Goal: Task Accomplishment & Management: Manage account settings

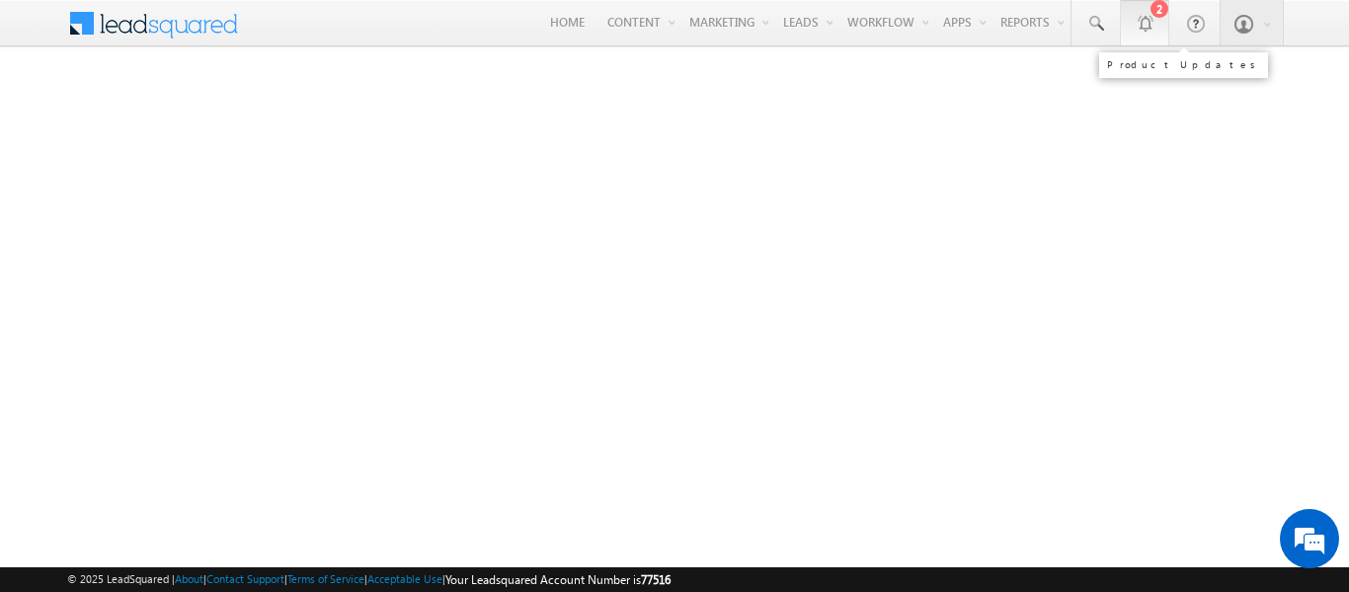
click at [1156, 15] on div "2" at bounding box center [1160, 9] width 18 height 18
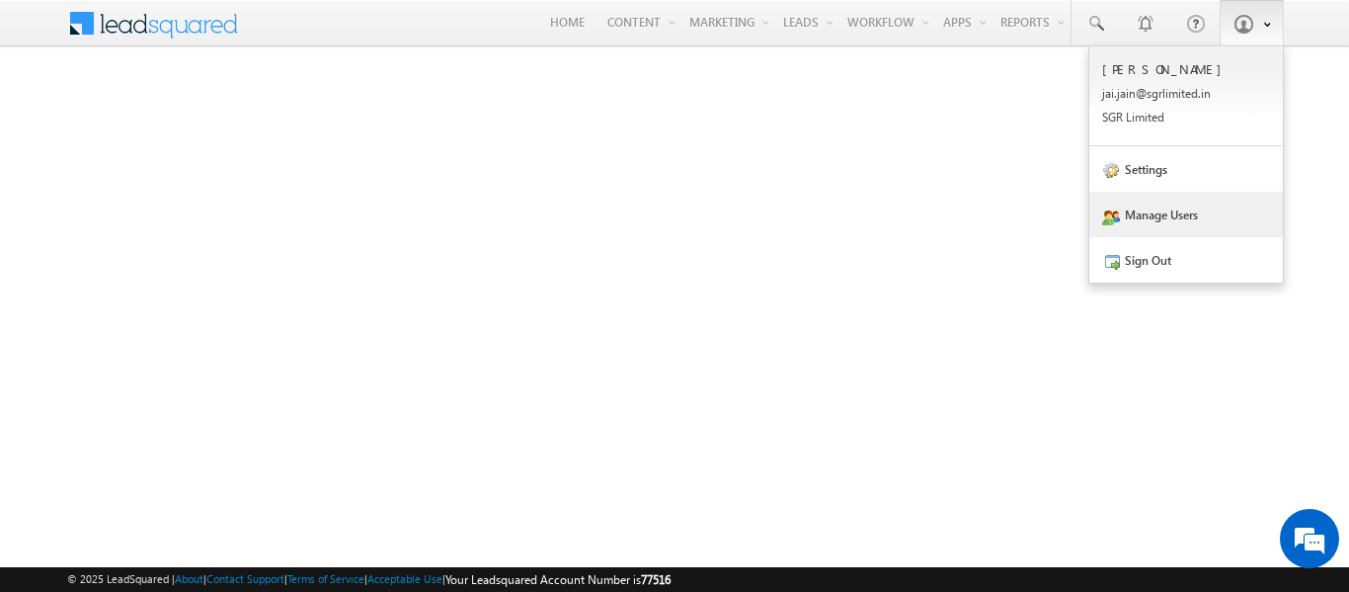
click at [1174, 225] on link "Manage Users" at bounding box center [1186, 214] width 194 height 45
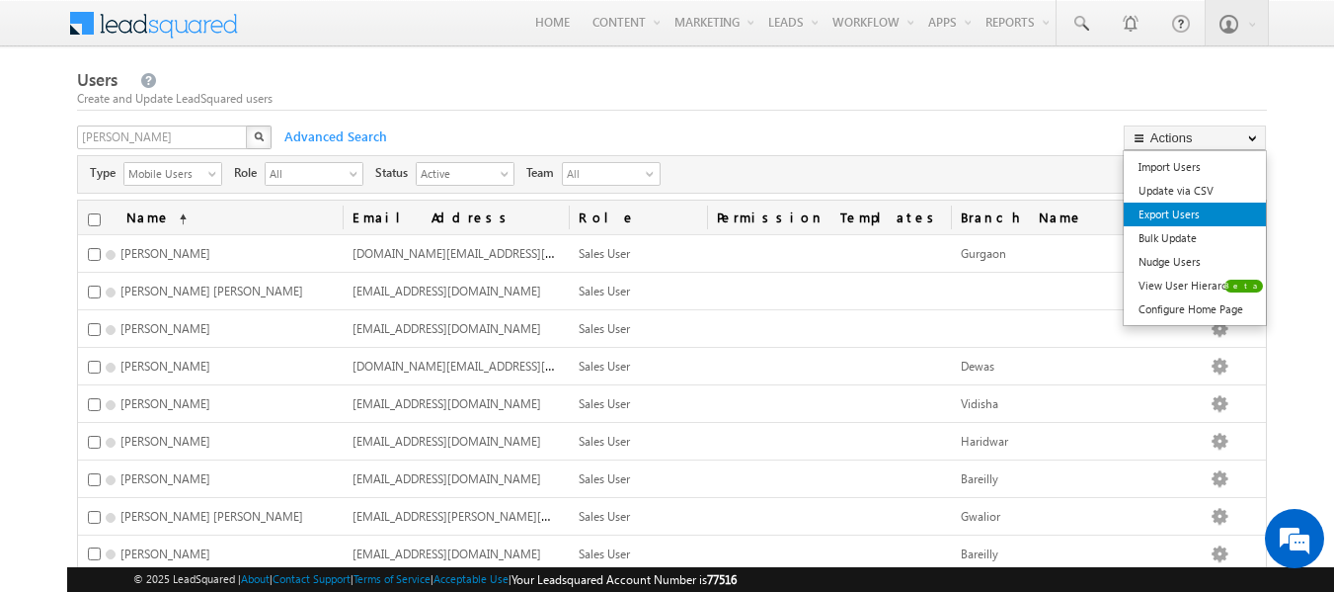
click at [1190, 223] on link "Export Users" at bounding box center [1195, 214] width 142 height 24
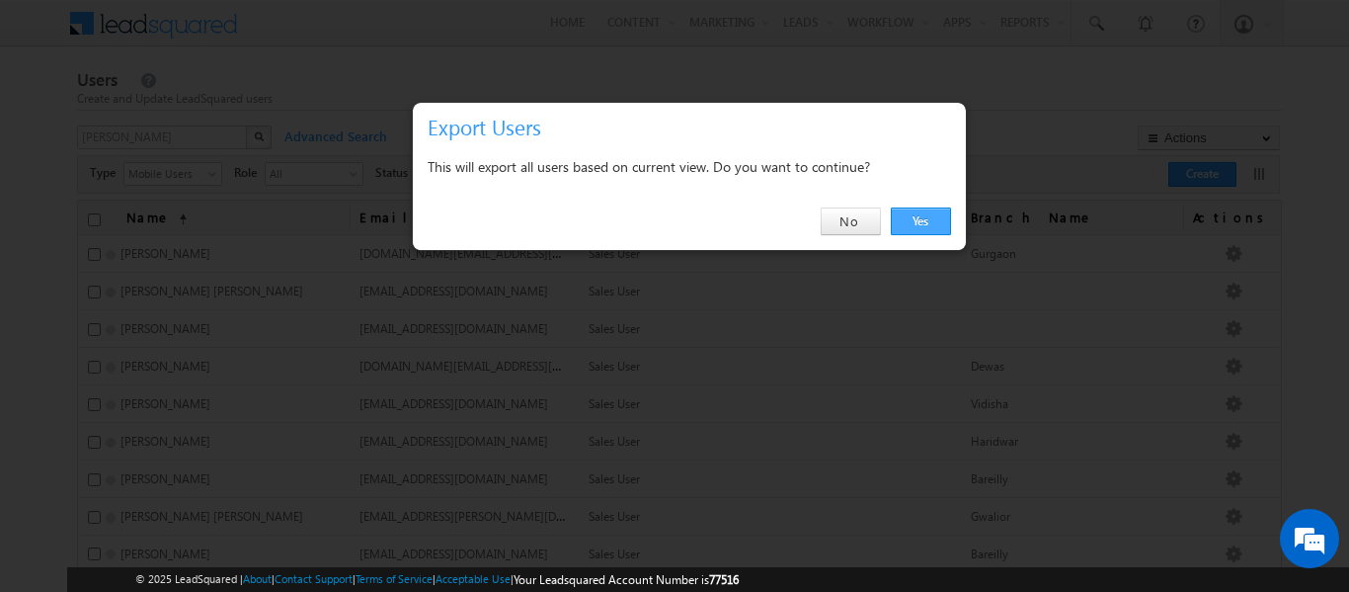
click at [943, 212] on link "Yes" at bounding box center [921, 221] width 60 height 28
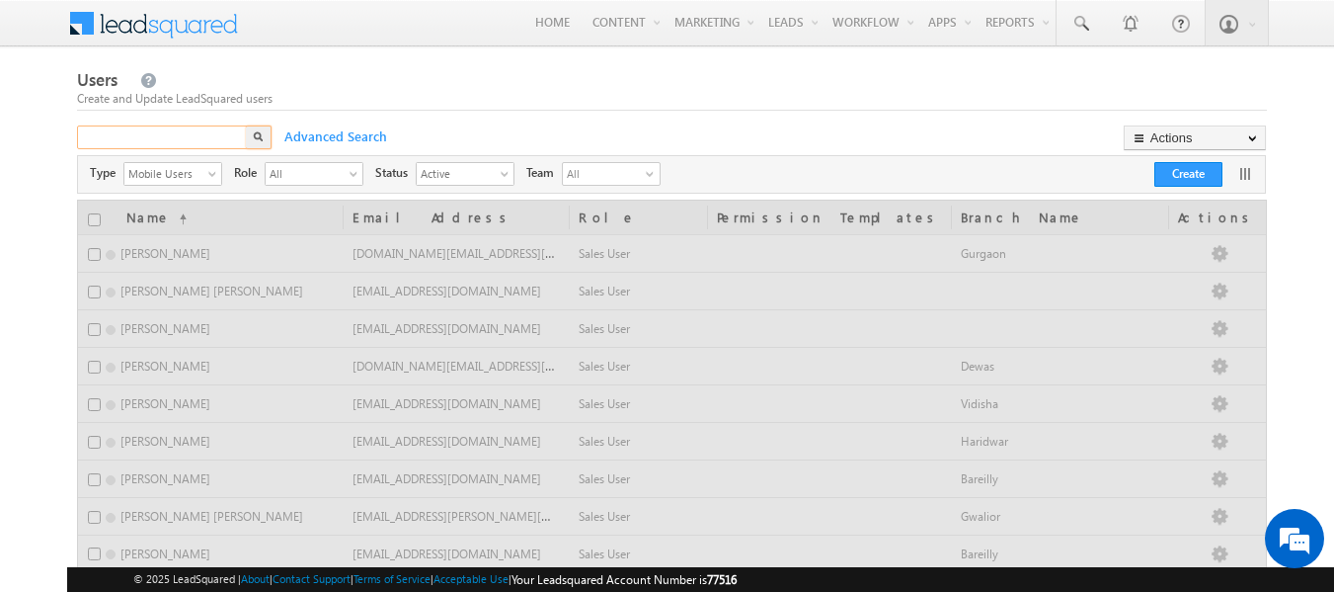
click at [243, 137] on div "X" at bounding box center [176, 139] width 198 height 29
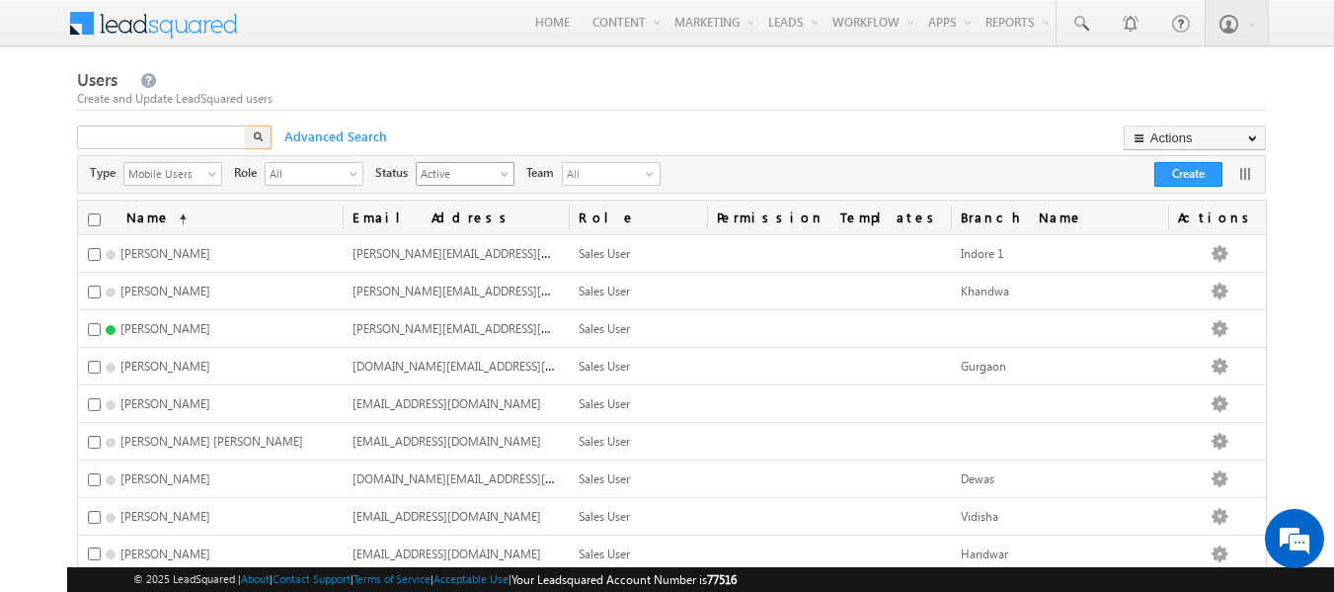
click at [500, 177] on div "Active select" at bounding box center [465, 174] width 99 height 24
click at [456, 215] on li "Active" at bounding box center [465, 216] width 97 height 20
click at [457, 168] on span "Active" at bounding box center [457, 173] width 81 height 20
click at [447, 199] on li "All" at bounding box center [465, 197] width 97 height 20
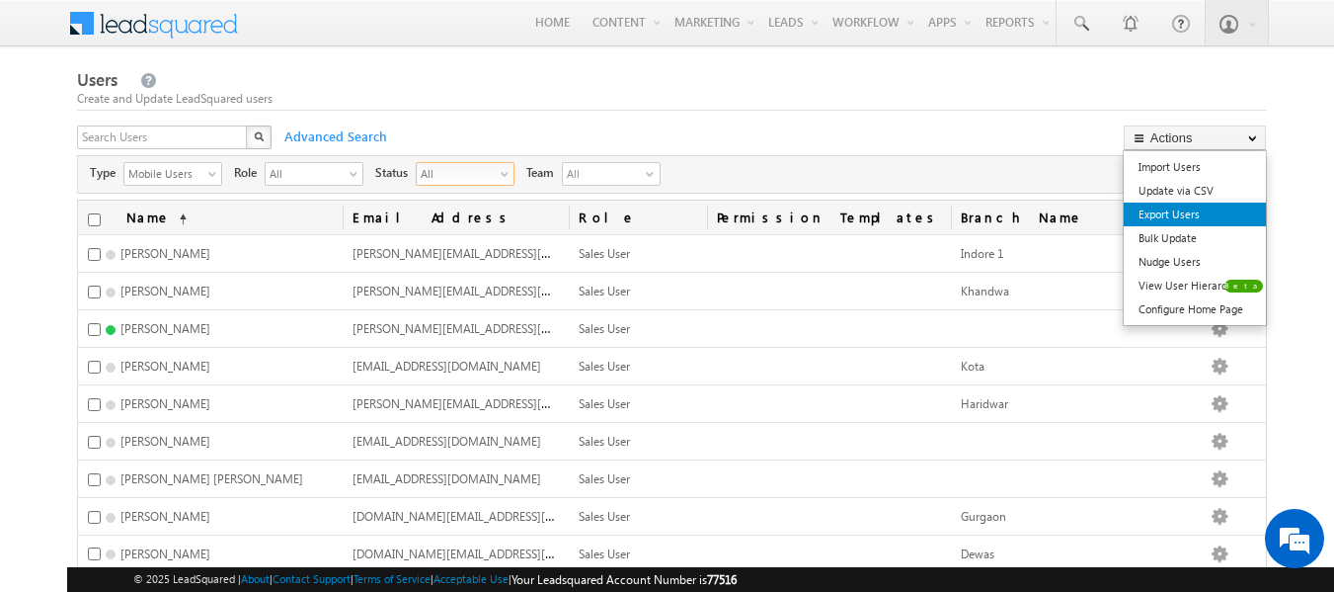
click at [1176, 225] on link "Export Users" at bounding box center [1195, 214] width 142 height 24
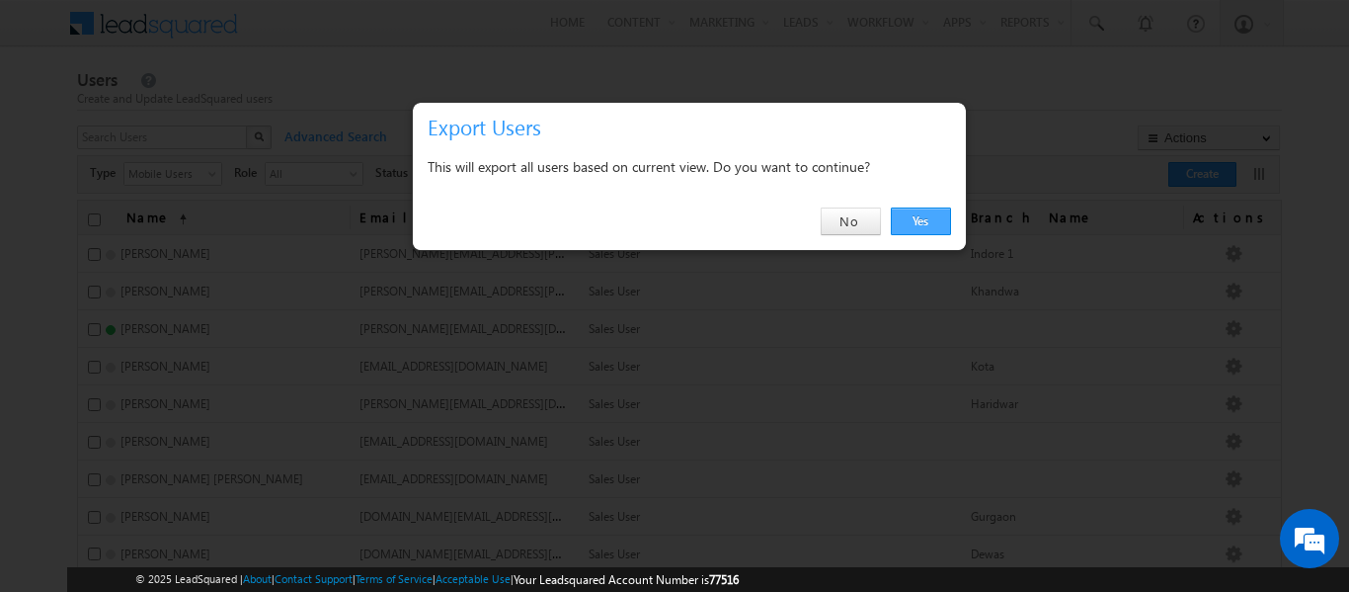
click at [931, 220] on link "Yes" at bounding box center [921, 221] width 60 height 28
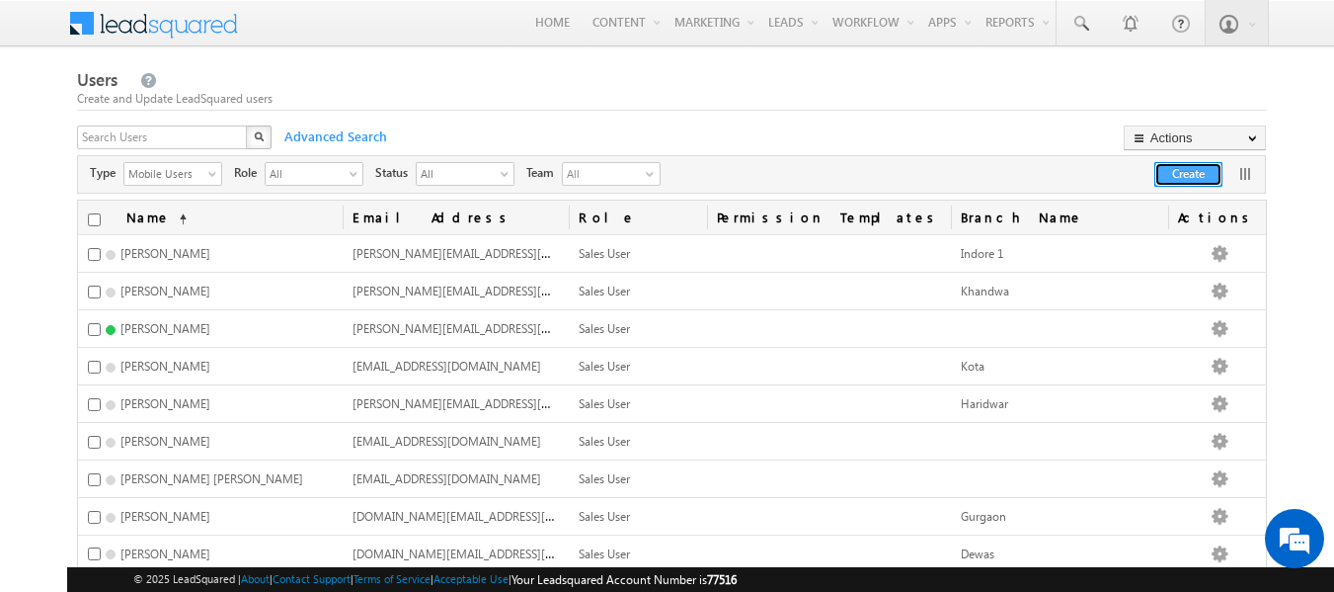
click at [1205, 176] on button "Create" at bounding box center [1189, 174] width 68 height 25
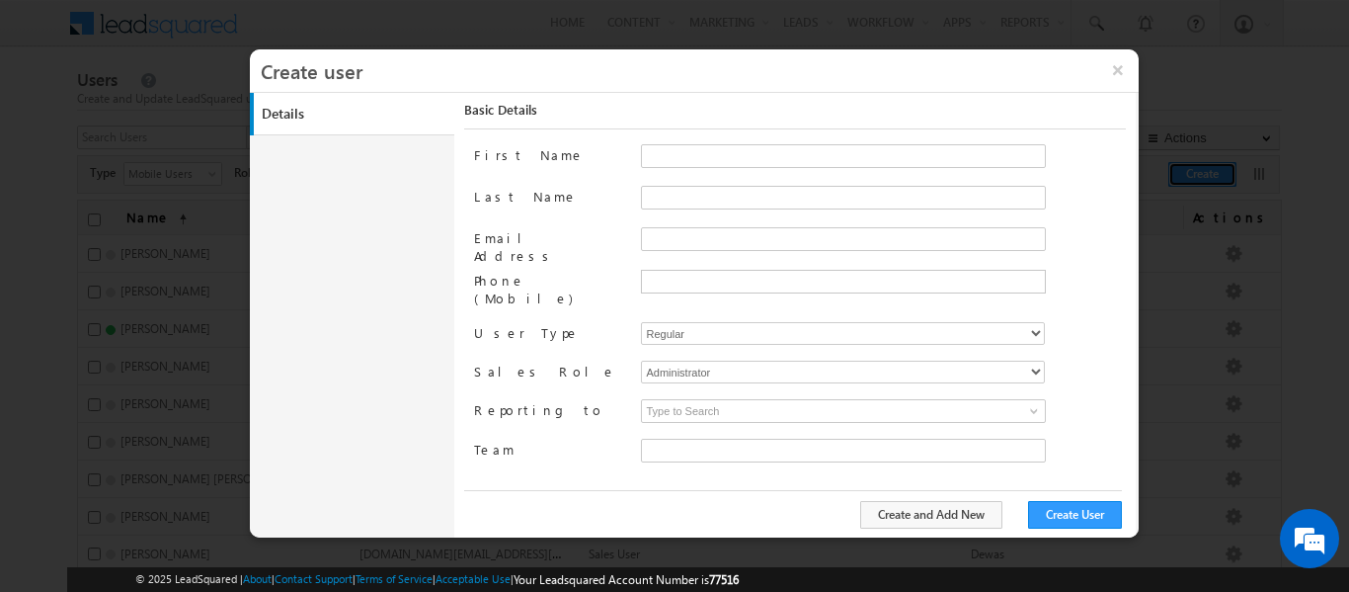
type input "30e6ca1a-2f90-11ef-b6b6-021c14776133"
click at [1122, 68] on button "×" at bounding box center [1117, 69] width 42 height 41
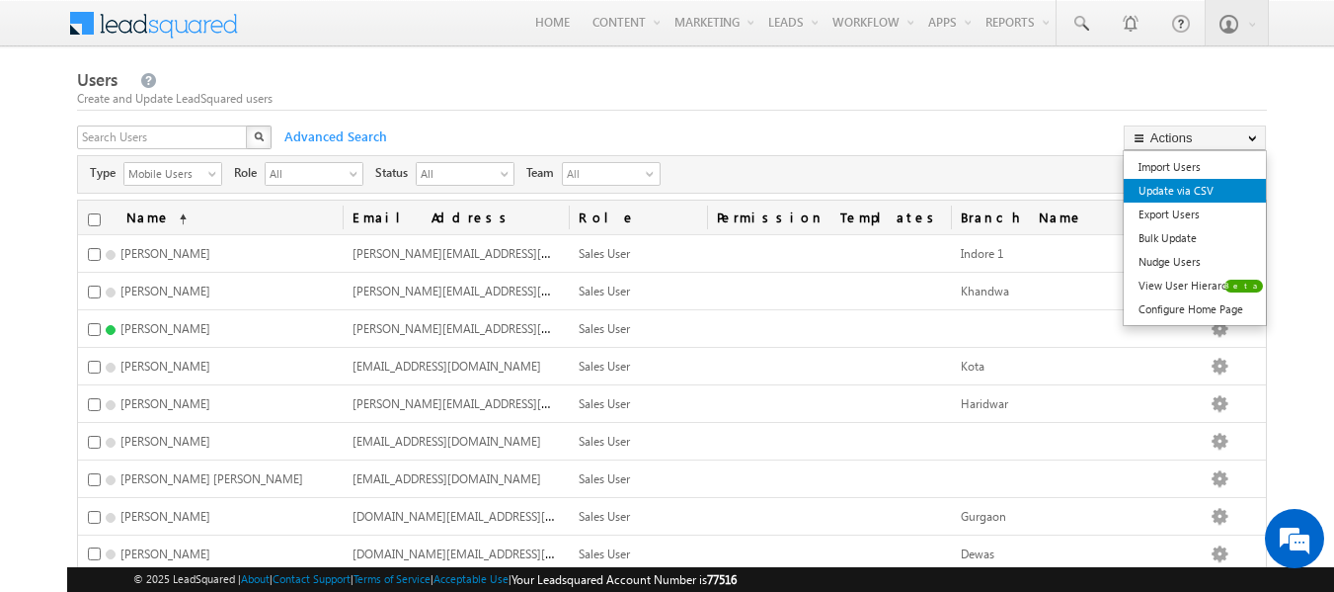
click at [1216, 193] on link "Update via CSV" at bounding box center [1195, 191] width 142 height 24
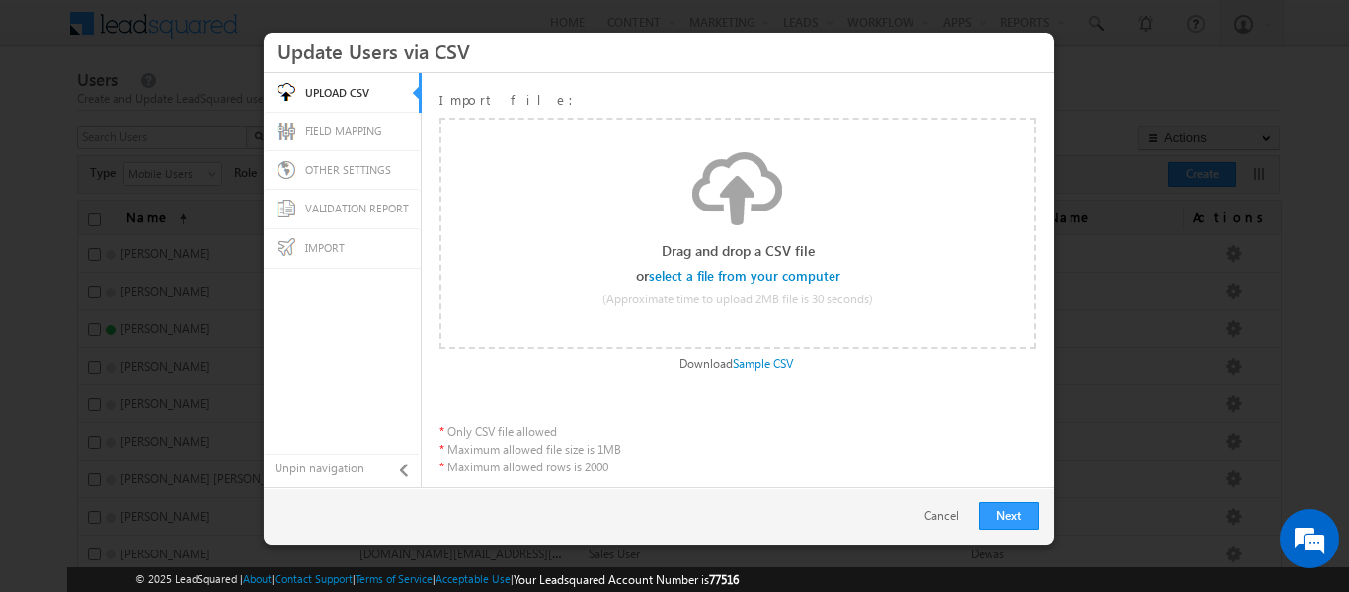
click at [938, 525] on div "Next Restart Cancel Back" at bounding box center [659, 515] width 790 height 57
click at [934, 513] on link "Cancel" at bounding box center [946, 516] width 44 height 18
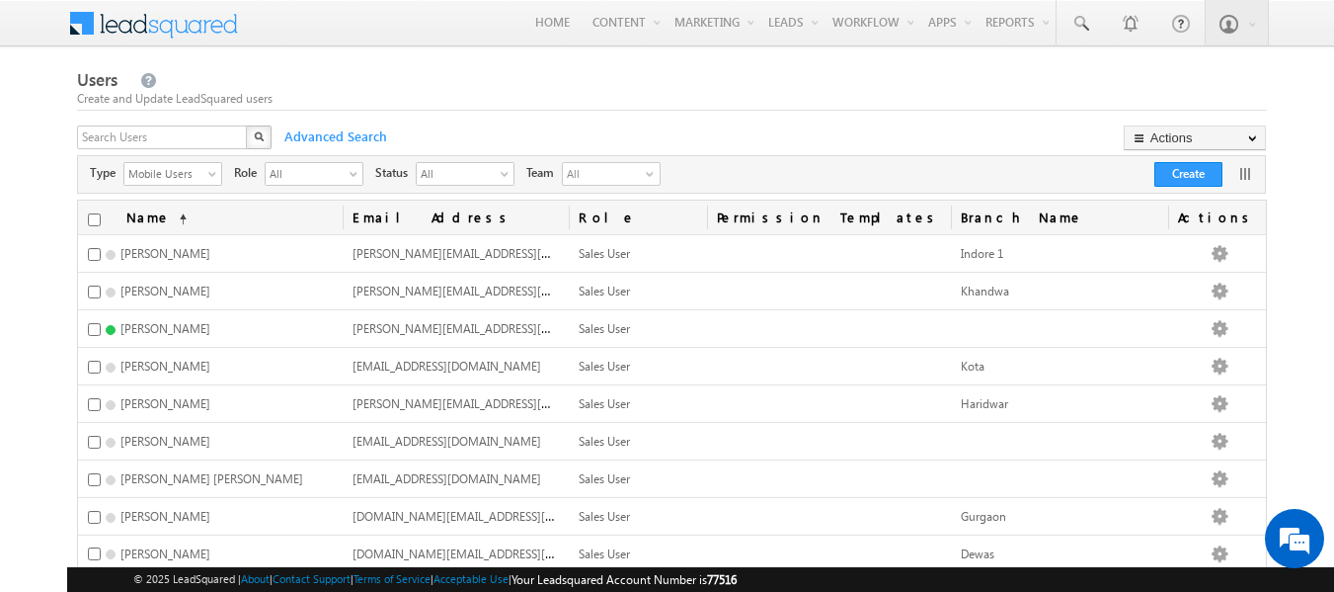
click at [1241, 170] on link at bounding box center [1246, 174] width 20 height 20
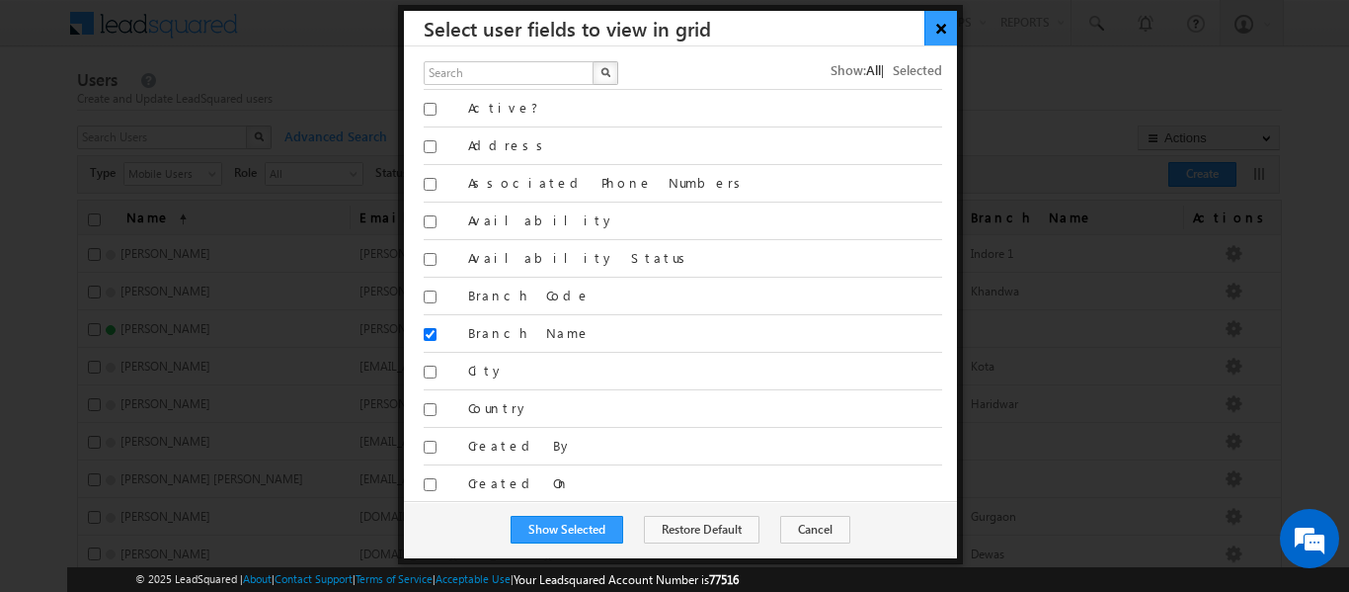
click at [945, 34] on button "×" at bounding box center [940, 28] width 33 height 35
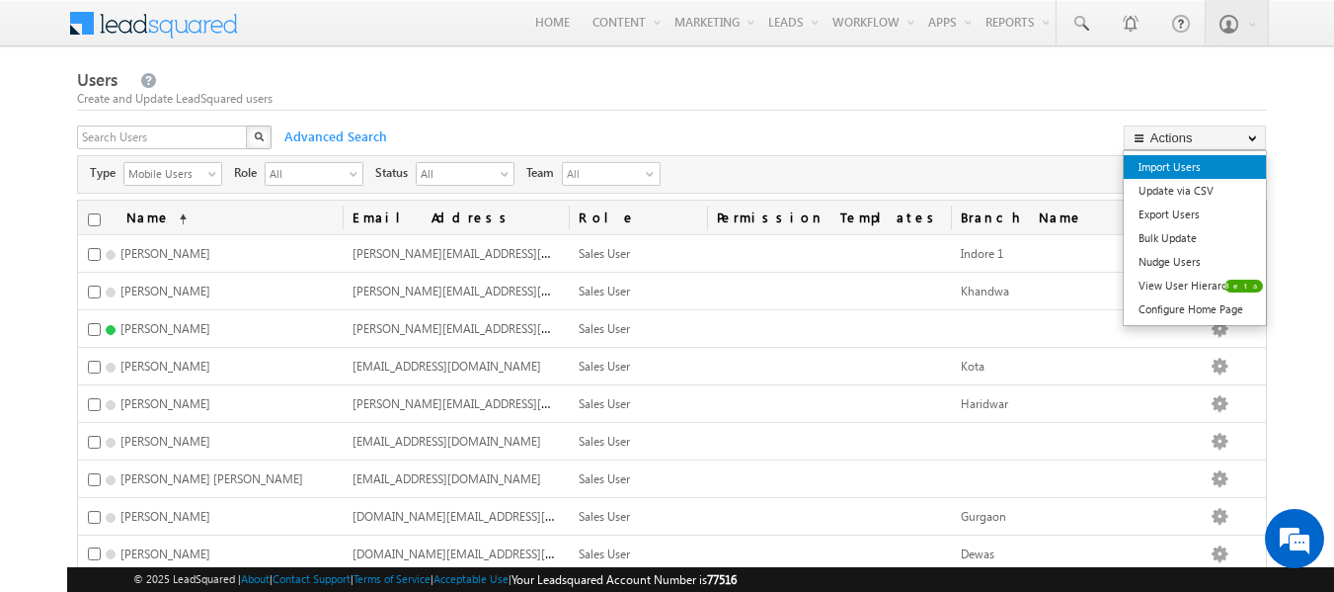
click at [1189, 172] on link "Import Users" at bounding box center [1195, 167] width 142 height 24
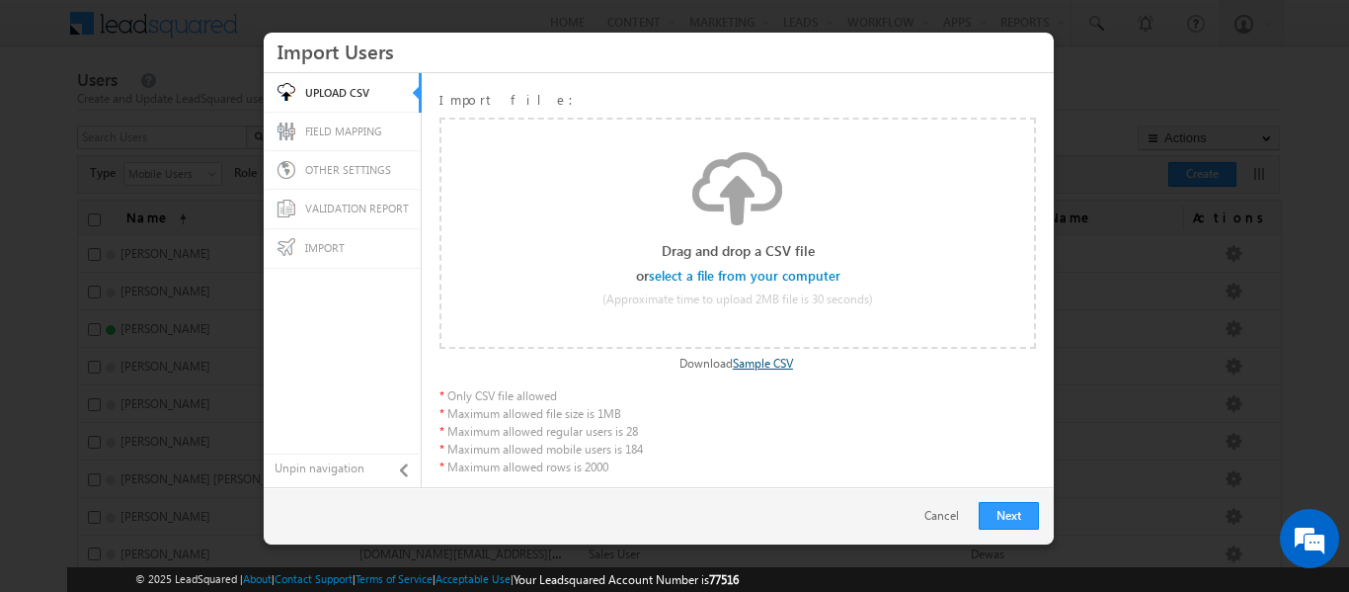
click at [742, 366] on link "Sample CSV" at bounding box center [763, 363] width 60 height 15
click at [724, 279] on input "file" at bounding box center [746, 276] width 188 height 14
click at [943, 543] on div "Next Restart Cancel Back" at bounding box center [659, 515] width 790 height 57
click at [938, 518] on link "Cancel" at bounding box center [946, 516] width 44 height 18
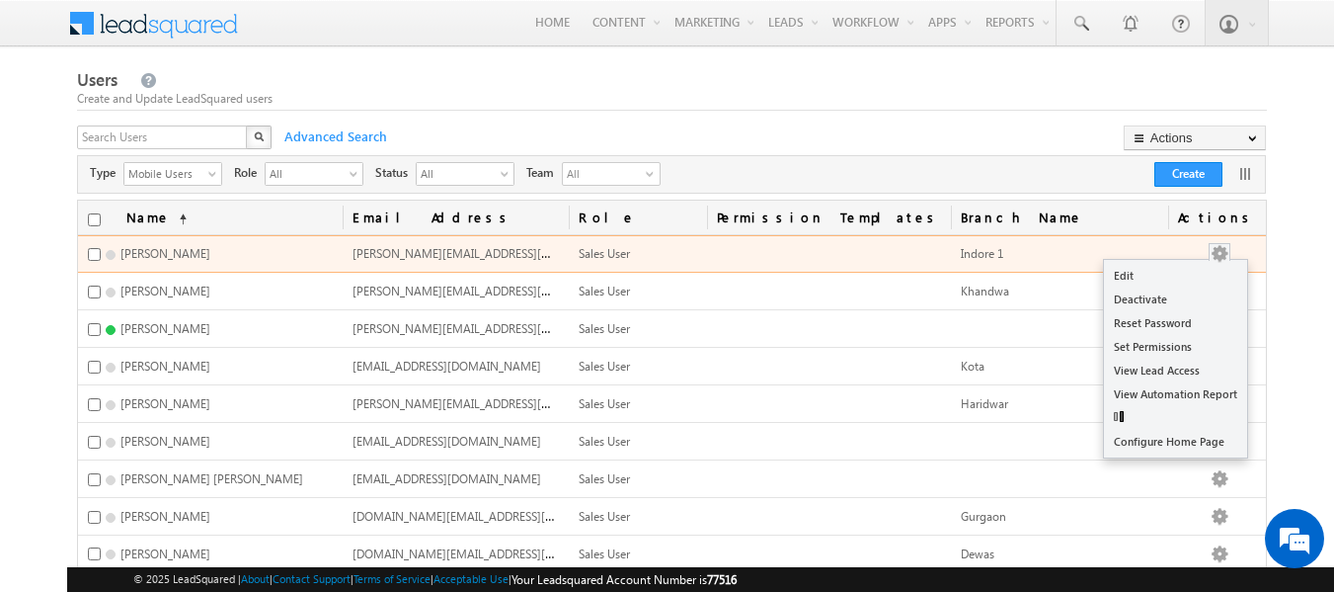
click at [1230, 246] on button "button" at bounding box center [1220, 254] width 20 height 20
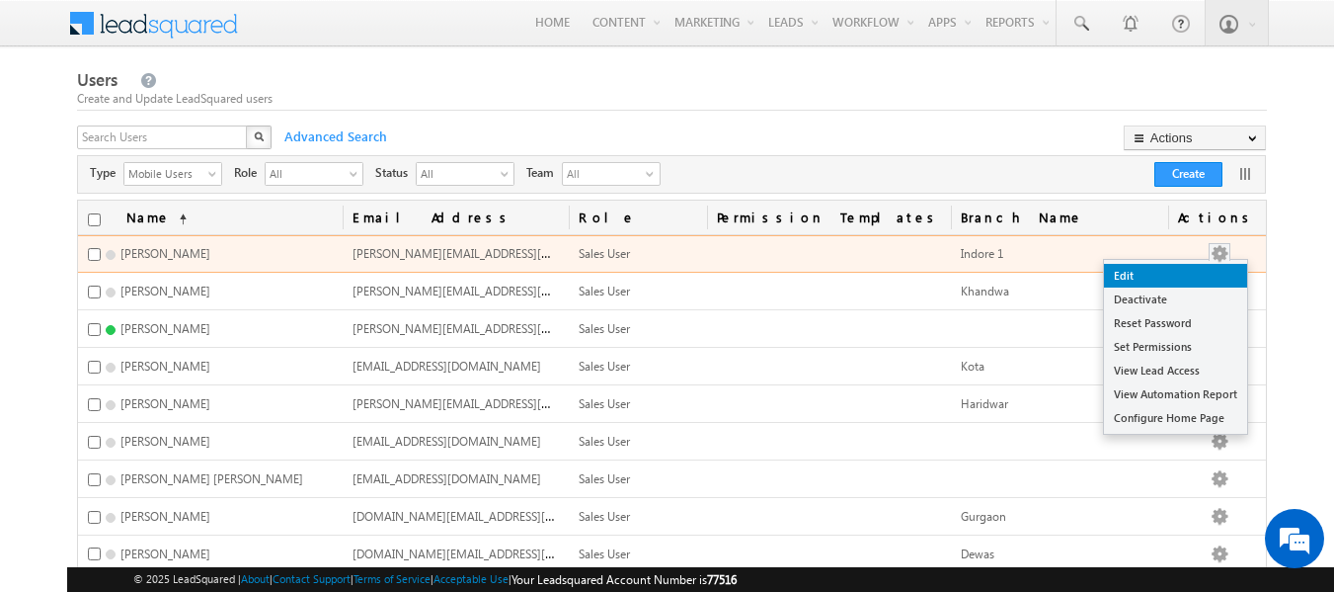
click at [1178, 276] on link "Edit" at bounding box center [1175, 276] width 143 height 24
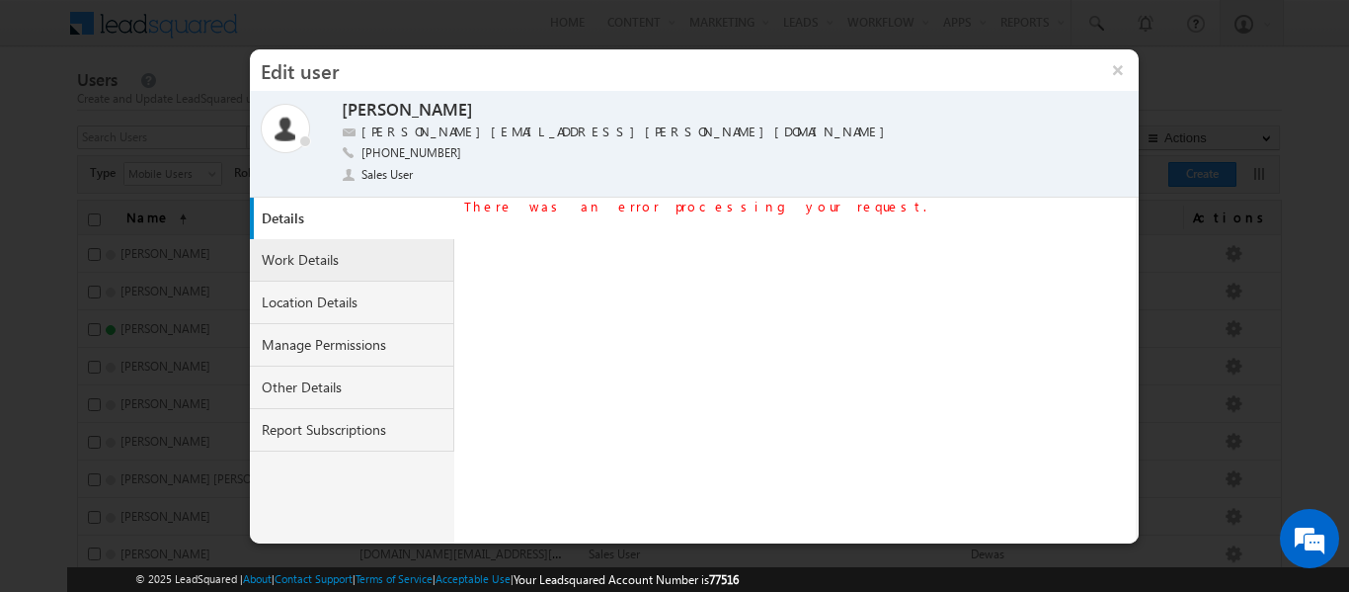
click at [376, 267] on link "Work Details" at bounding box center [352, 260] width 205 height 42
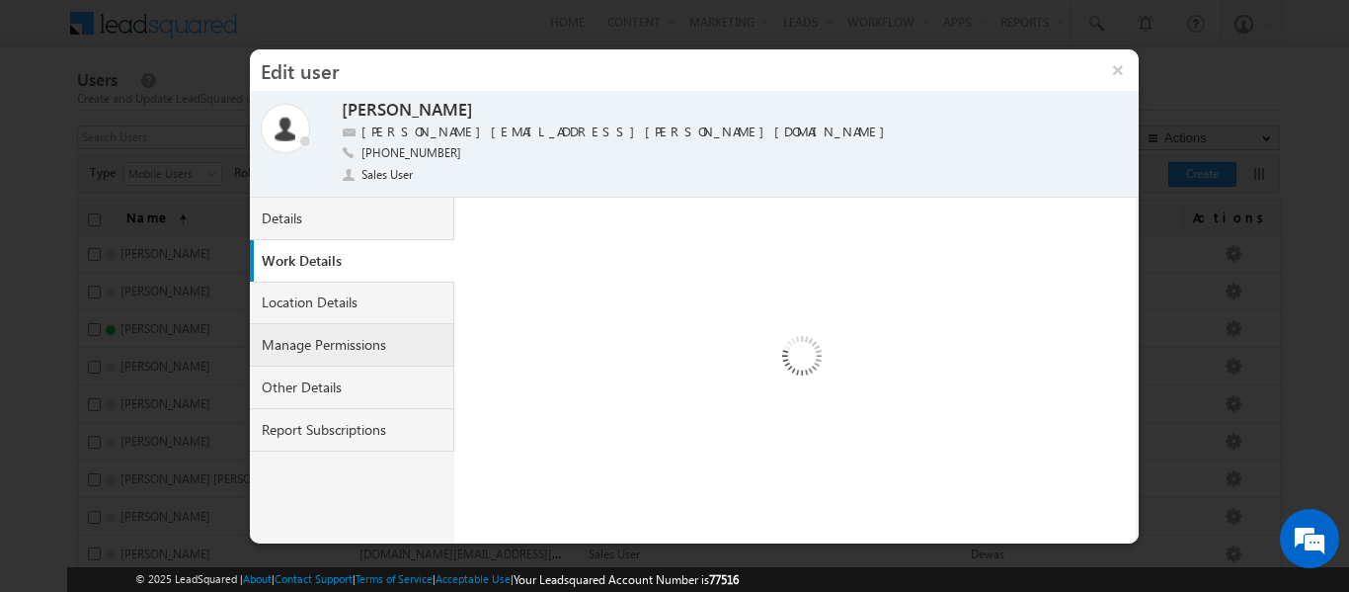
click at [342, 342] on link "Manage Permissions" at bounding box center [352, 345] width 205 height 42
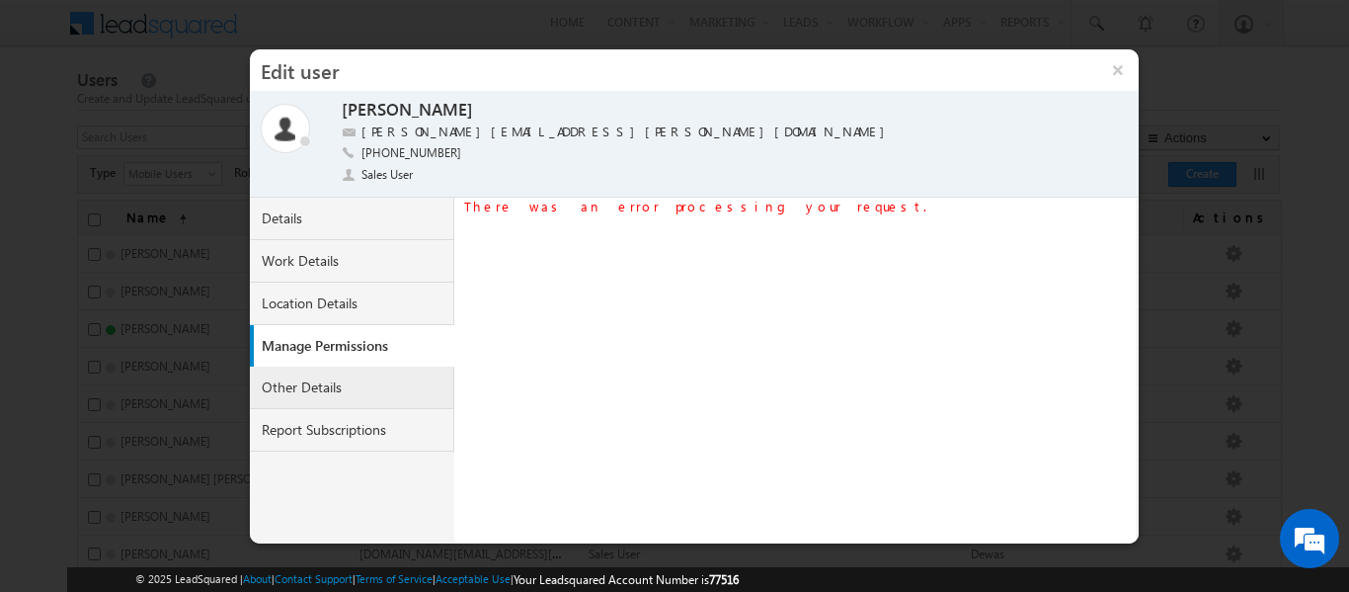
click at [334, 391] on link "Other Details" at bounding box center [352, 387] width 205 height 42
click at [334, 430] on link "Report Subscriptions" at bounding box center [352, 430] width 205 height 42
click at [303, 233] on link "Details" at bounding box center [352, 219] width 205 height 42
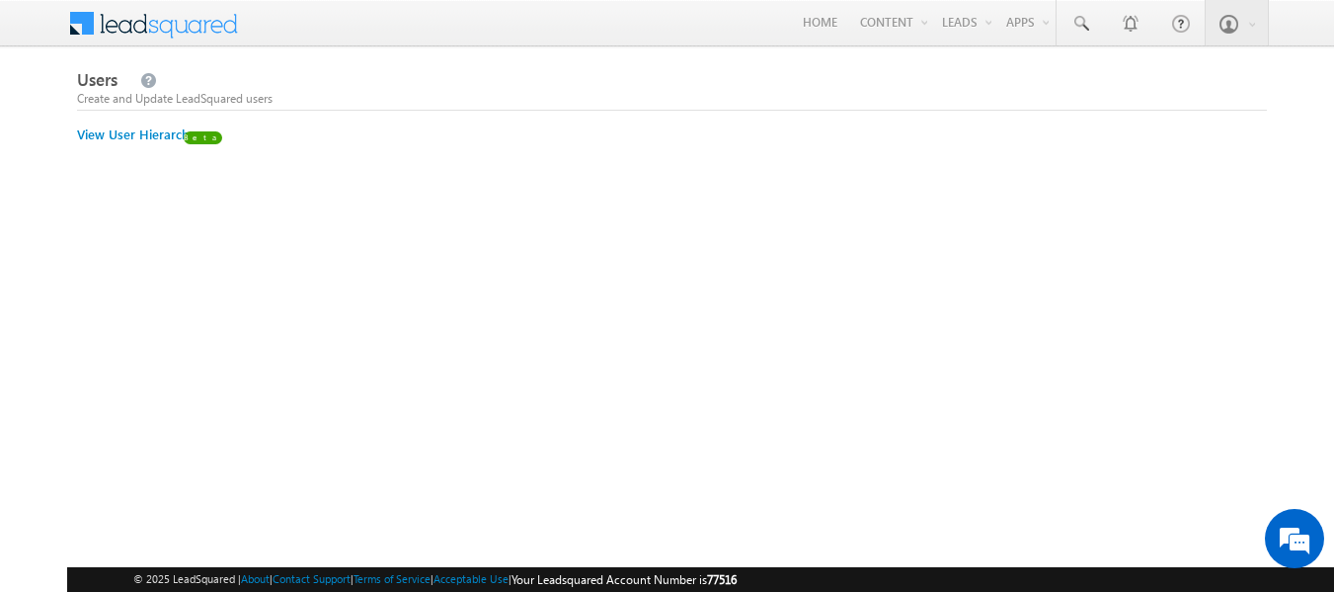
click at [86, 81] on span "Users" at bounding box center [97, 79] width 40 height 23
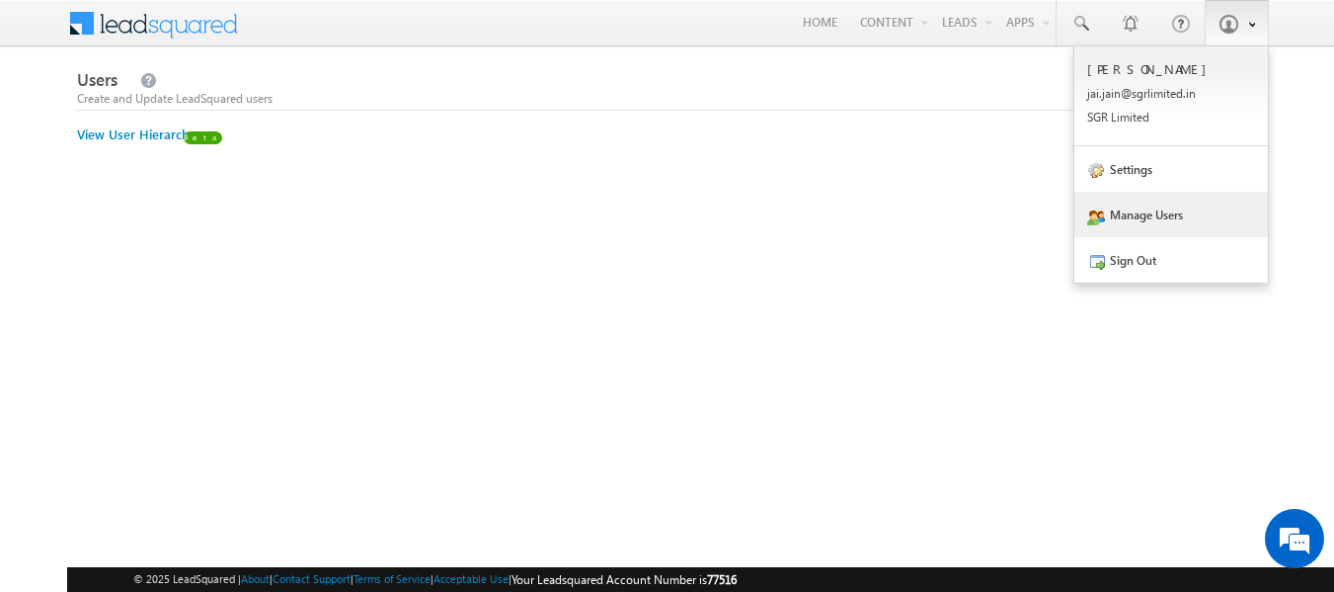
click at [1255, 42] on link at bounding box center [1237, 22] width 64 height 45
click at [1158, 205] on link "Manage Users" at bounding box center [1172, 214] width 194 height 45
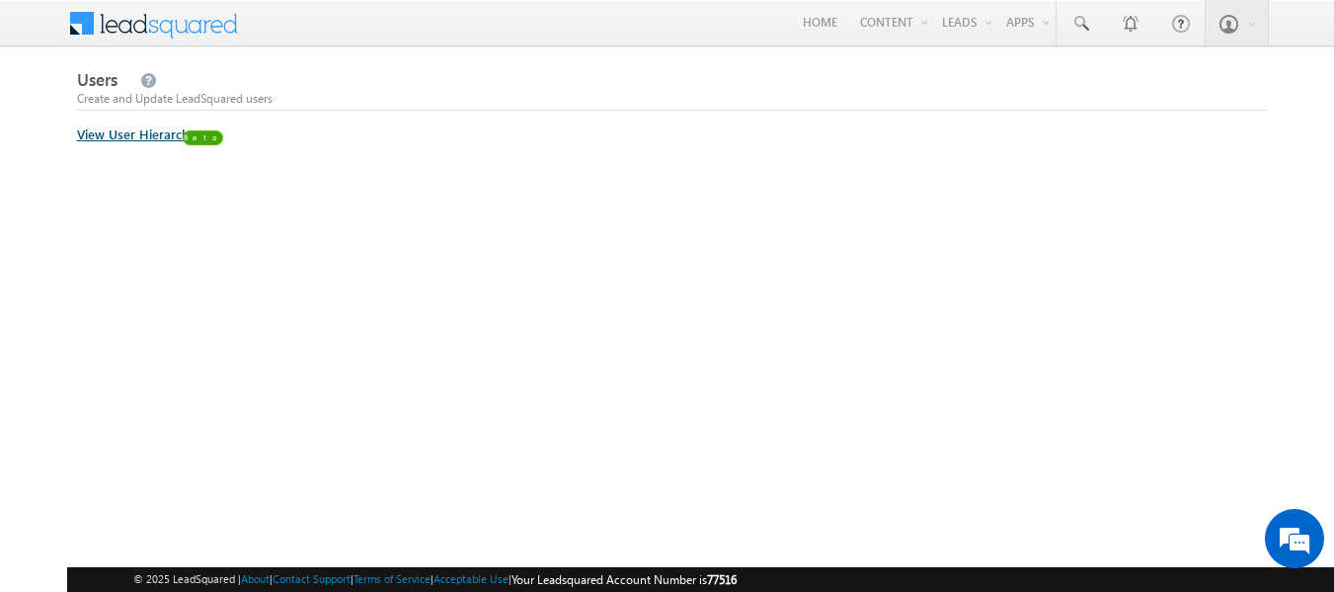
click at [185, 130] on link "View User Hierarchy" at bounding box center [137, 133] width 120 height 17
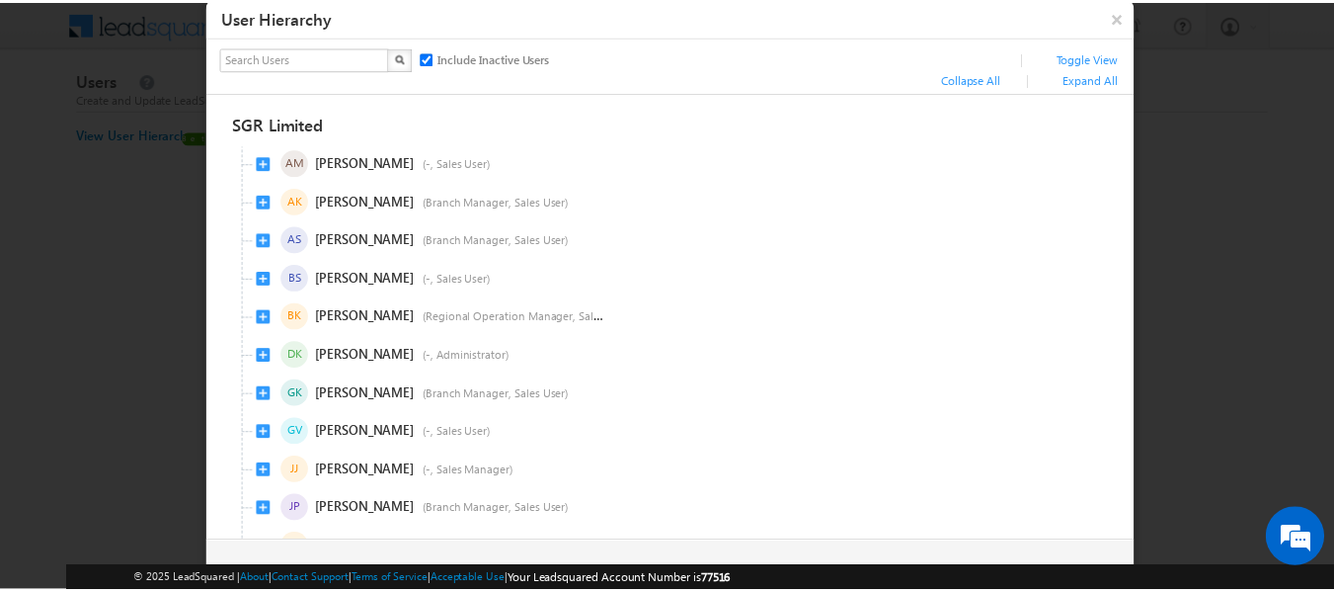
scroll to position [1, 0]
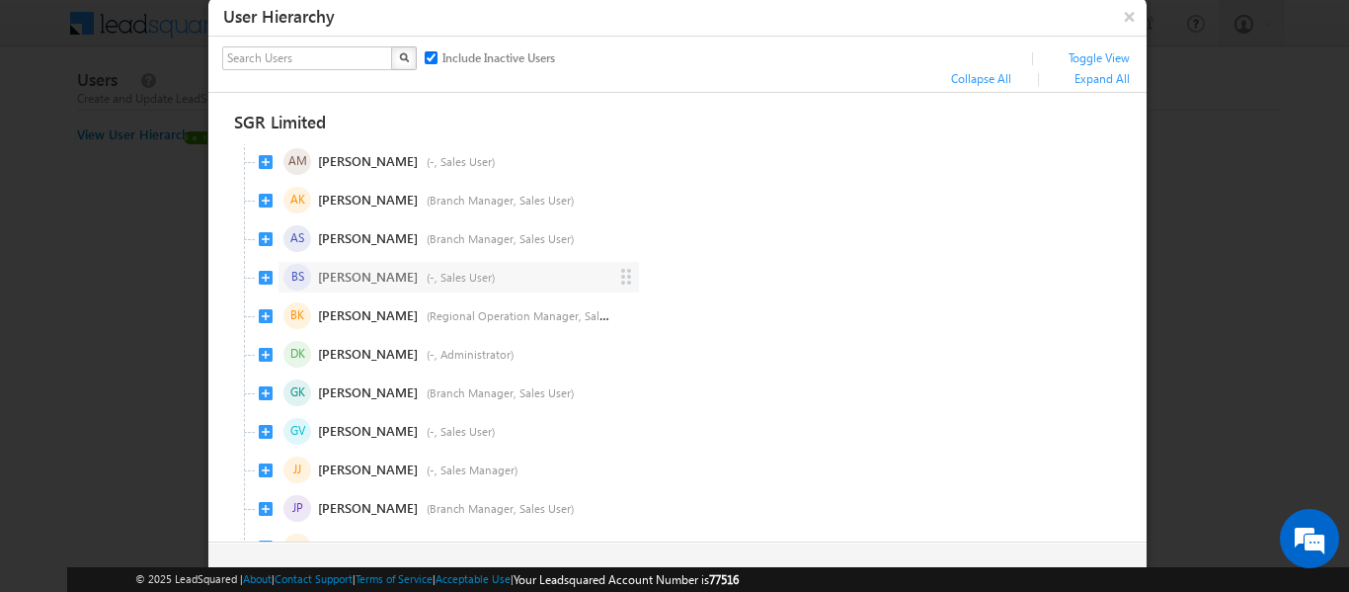
click at [261, 265] on span "BS Bacchu Singh (-, Sales User)" at bounding box center [449, 279] width 380 height 38
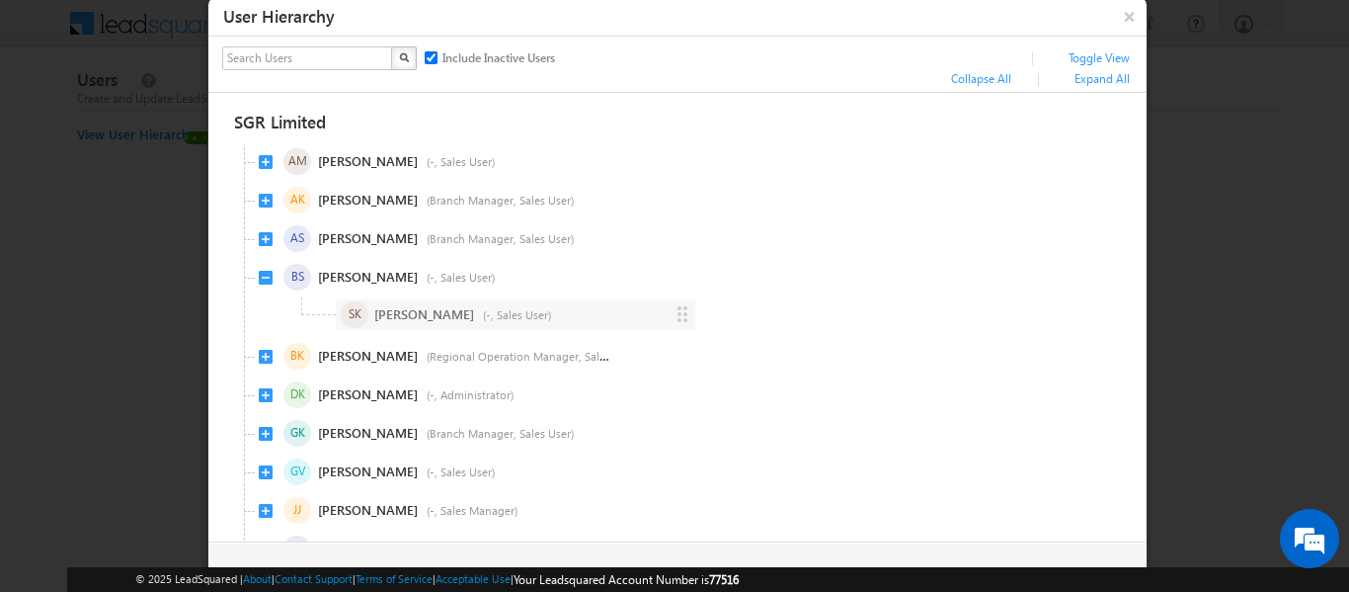
click at [397, 305] on span "SK Sunil Kumar (-, Sales User)" at bounding box center [498, 316] width 393 height 38
click at [691, 306] on span "SK Sunil Kumar (-, Sales User)" at bounding box center [498, 316] width 393 height 38
click at [1118, 17] on button "×" at bounding box center [1130, 16] width 32 height 35
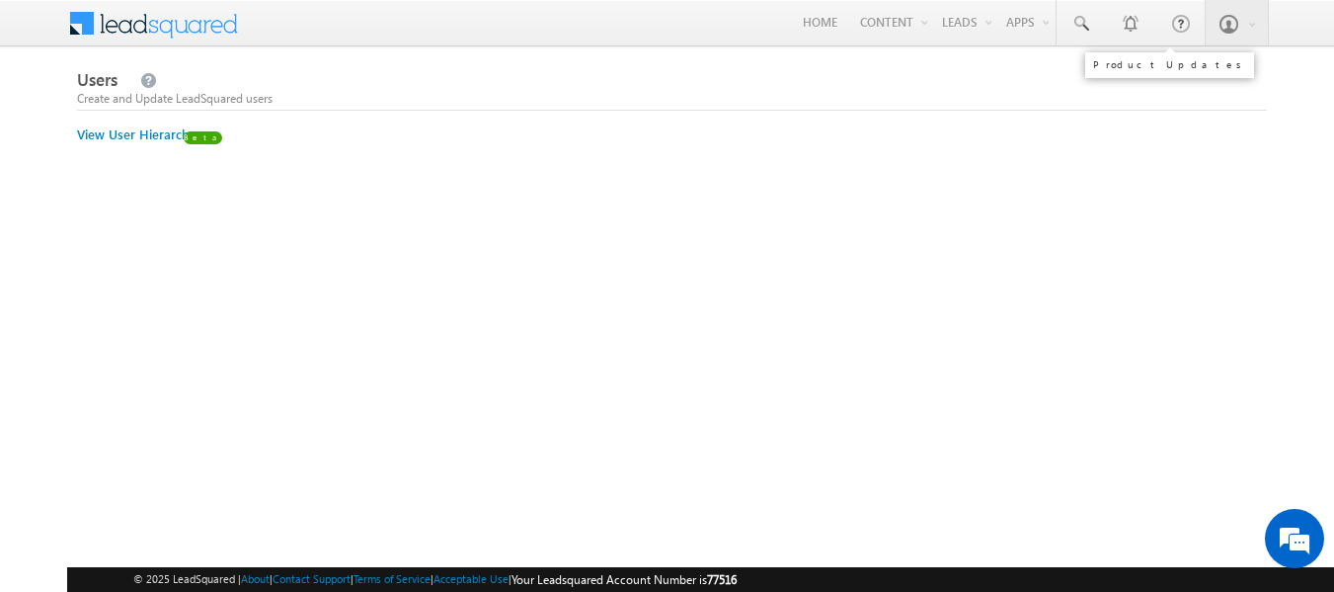
scroll to position [0, 0]
click at [805, 16] on link "Home" at bounding box center [820, 22] width 64 height 45
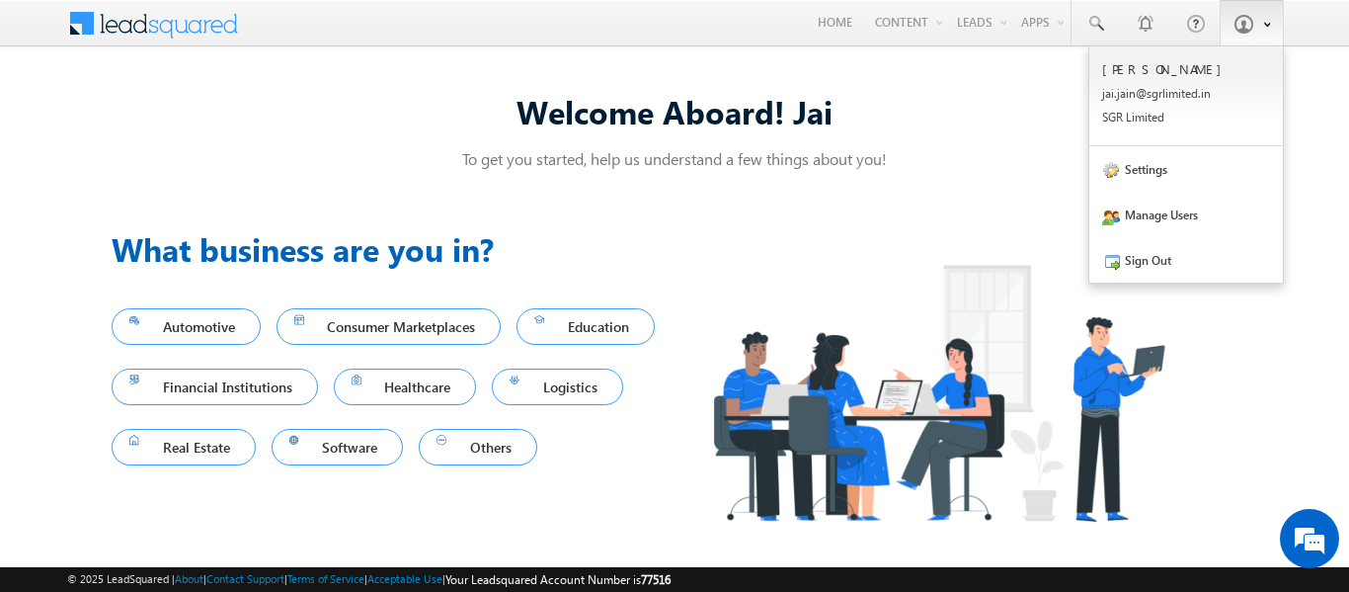
click at [1241, 24] on span at bounding box center [1244, 24] width 20 height 20
click at [1143, 222] on link "Manage Users" at bounding box center [1186, 214] width 194 height 45
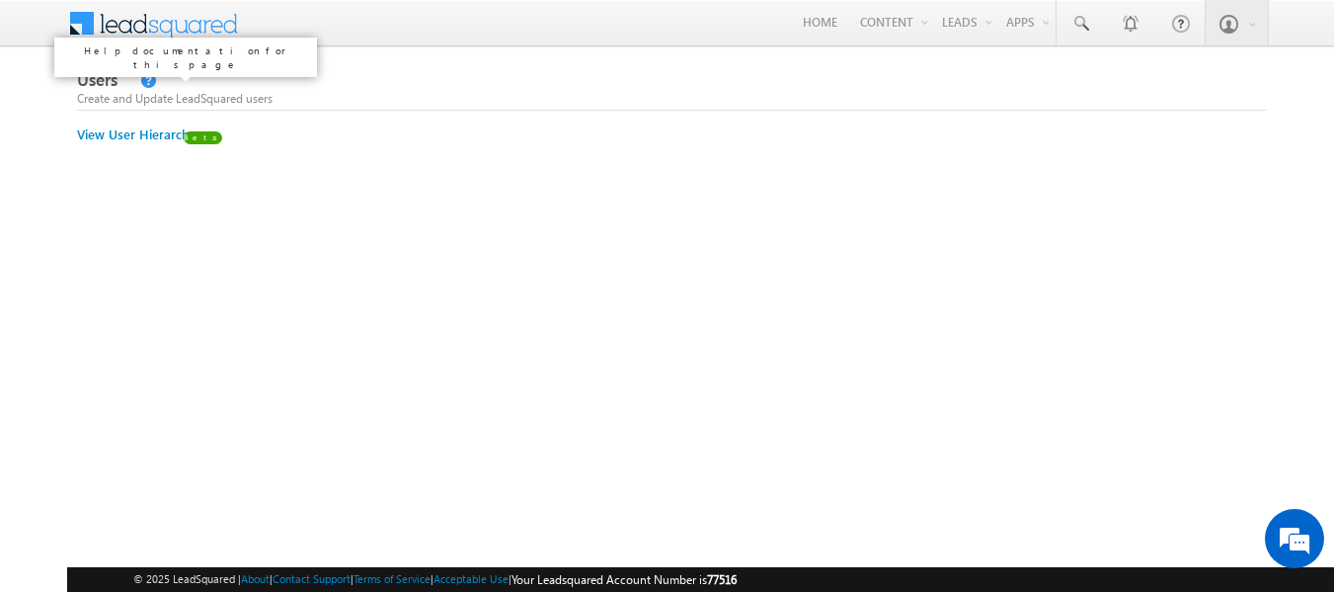
click at [141, 77] on link at bounding box center [147, 81] width 18 height 17
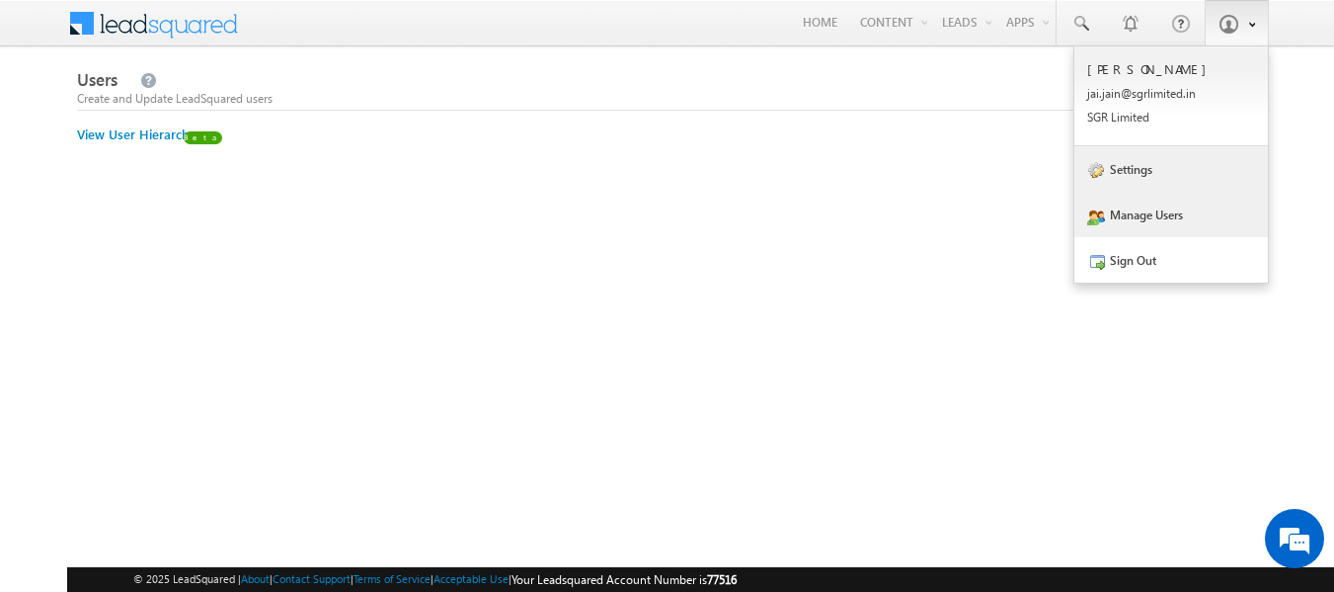
click at [1166, 164] on link "Settings" at bounding box center [1172, 168] width 194 height 45
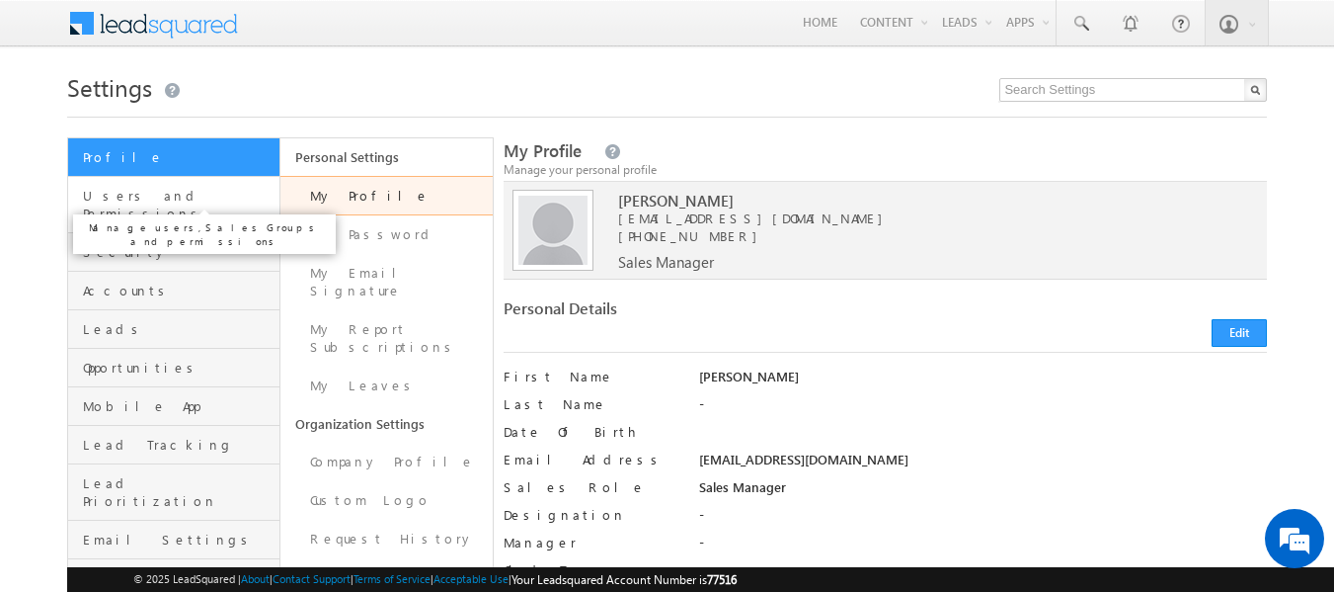
click at [144, 191] on span "Users and Permissions" at bounding box center [179, 205] width 192 height 36
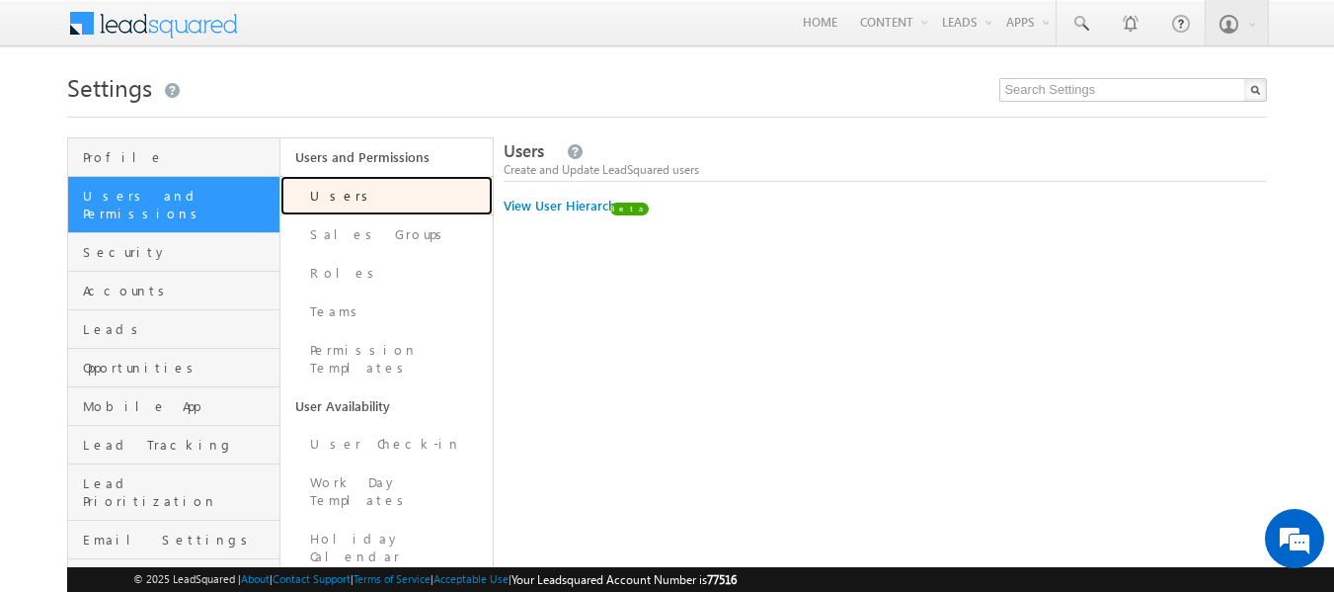
click at [330, 202] on link "Users" at bounding box center [386, 196] width 212 height 40
click at [362, 190] on link "Users" at bounding box center [386, 196] width 212 height 40
click at [386, 183] on link "Users" at bounding box center [386, 196] width 212 height 40
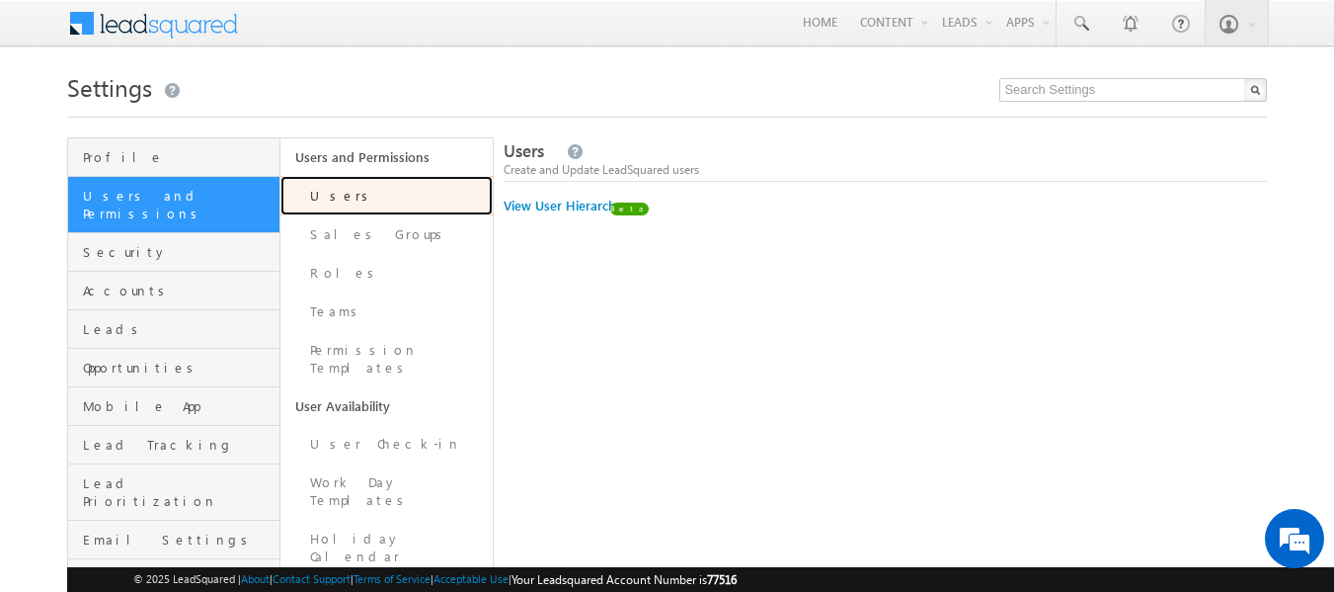
click at [386, 183] on link "Users" at bounding box center [386, 196] width 212 height 40
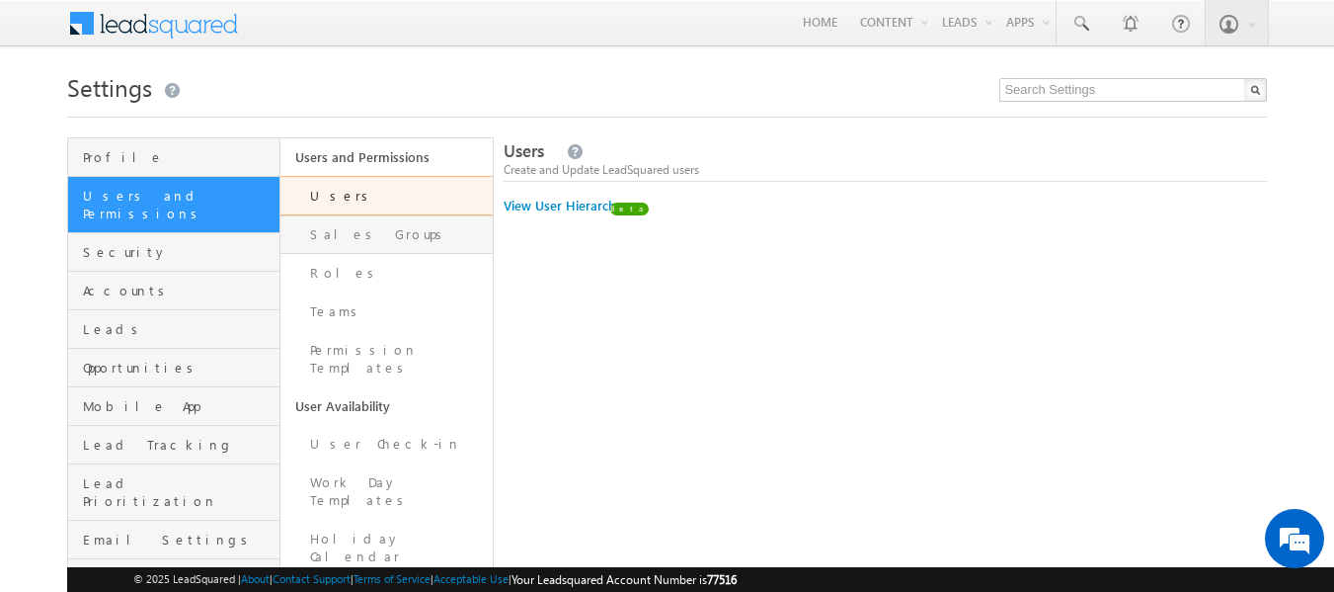
click at [345, 237] on link "Sales Groups" at bounding box center [386, 234] width 212 height 39
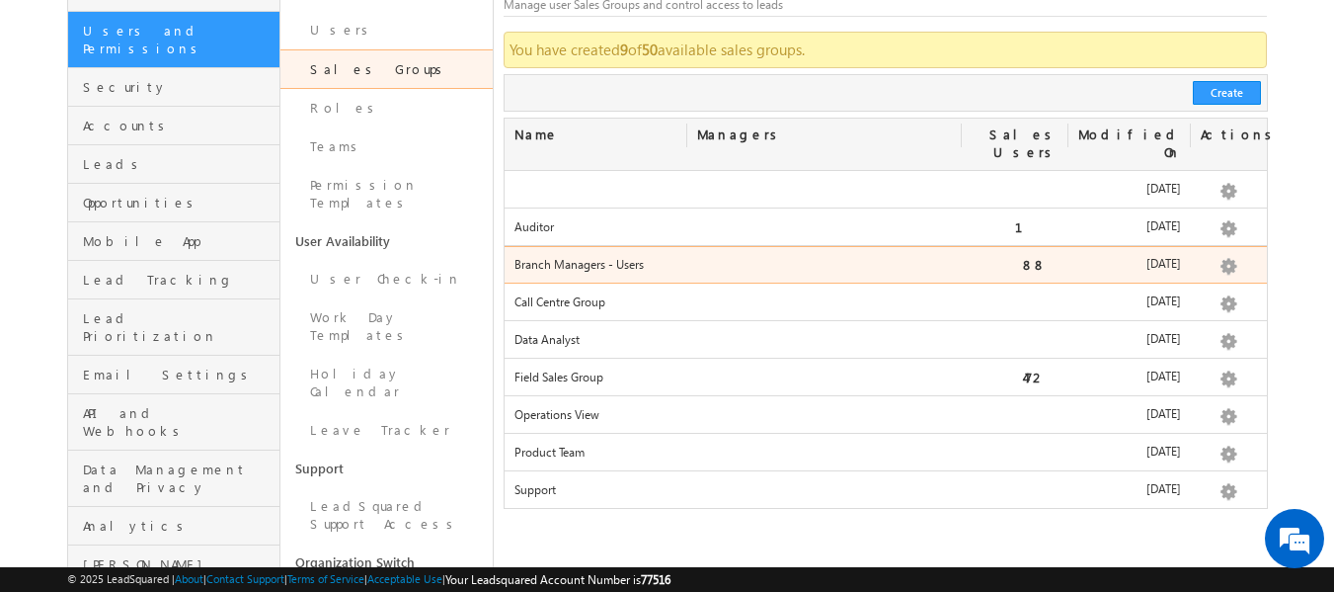
scroll to position [147, 0]
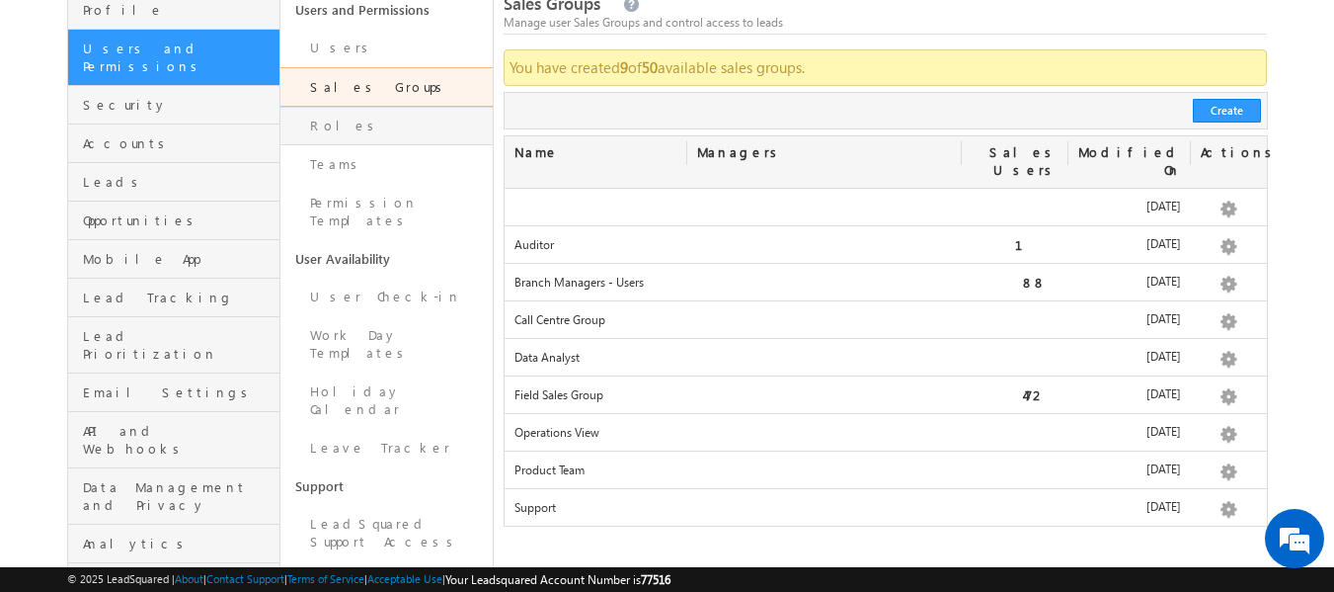
click at [315, 113] on link "Roles" at bounding box center [386, 126] width 212 height 39
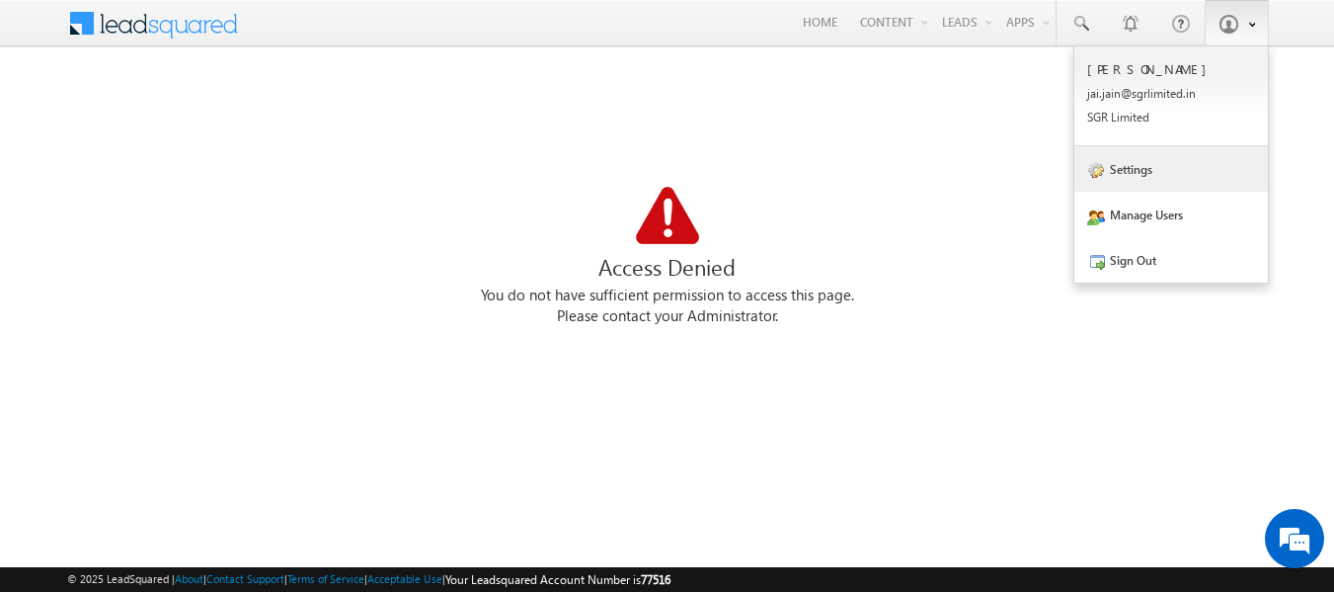
click at [1141, 167] on link "Settings" at bounding box center [1172, 168] width 194 height 45
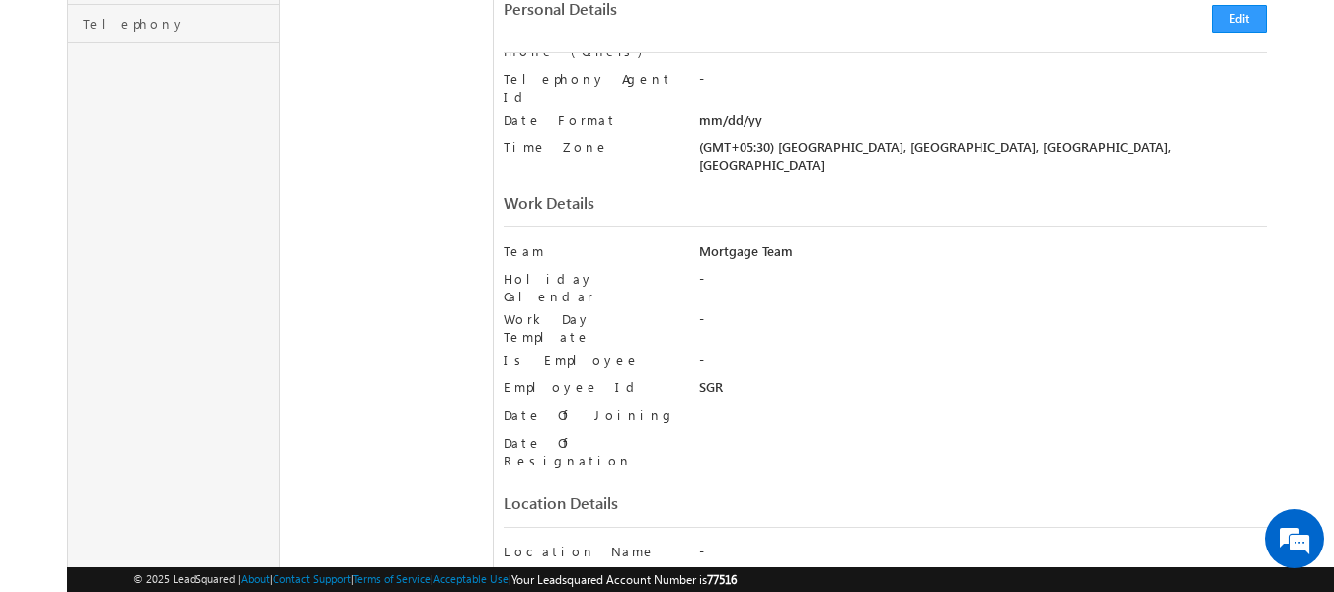
scroll to position [743, 0]
drag, startPoint x: 701, startPoint y: 200, endPoint x: 831, endPoint y: 211, distance: 129.8
click at [831, 243] on div "Mortgage Team" at bounding box center [983, 257] width 568 height 28
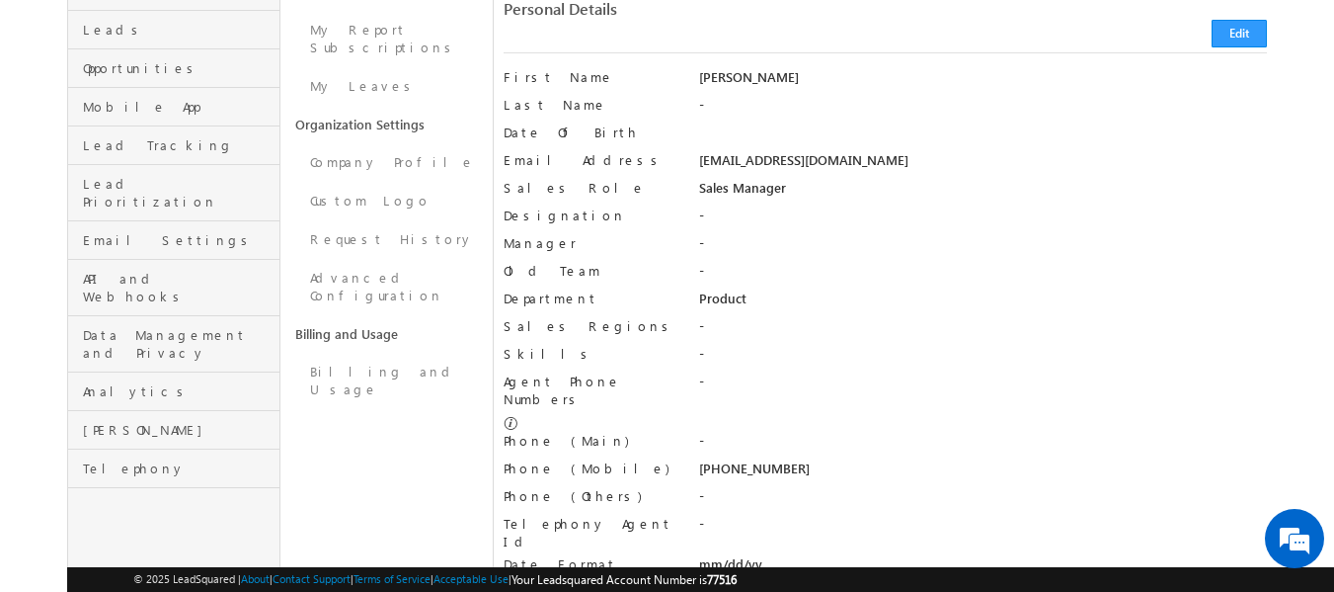
scroll to position [0, 0]
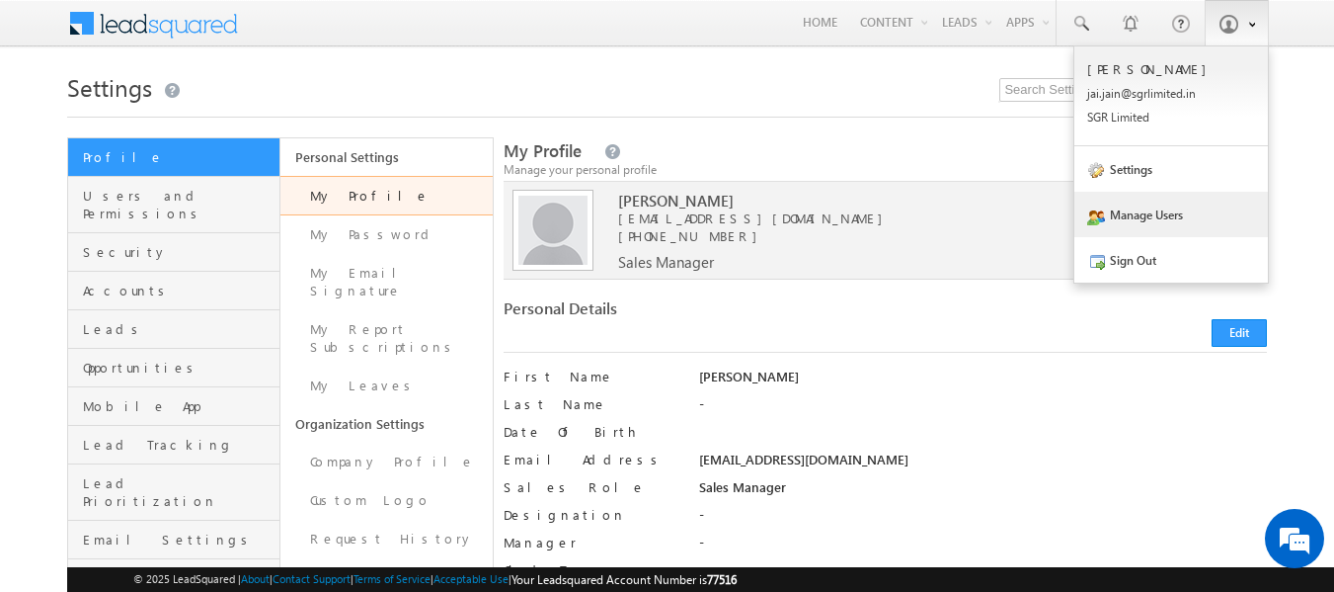
click at [1154, 201] on link "Manage Users" at bounding box center [1172, 214] width 194 height 45
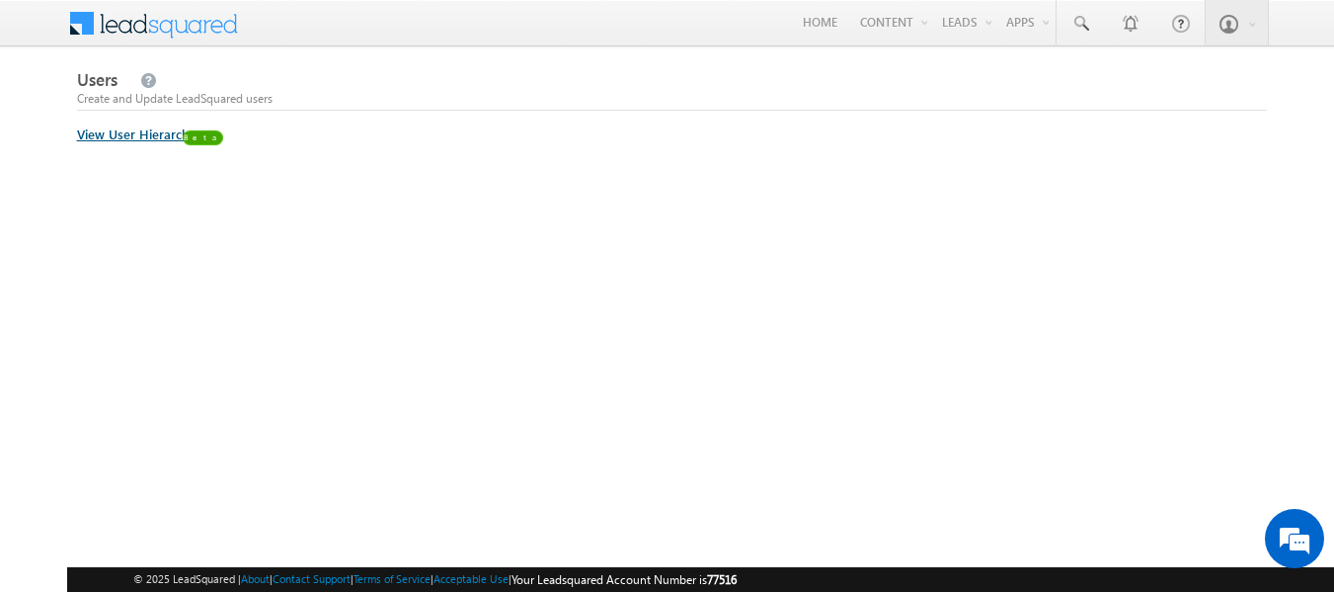
click at [123, 139] on link "View User Hierarchy" at bounding box center [137, 133] width 120 height 17
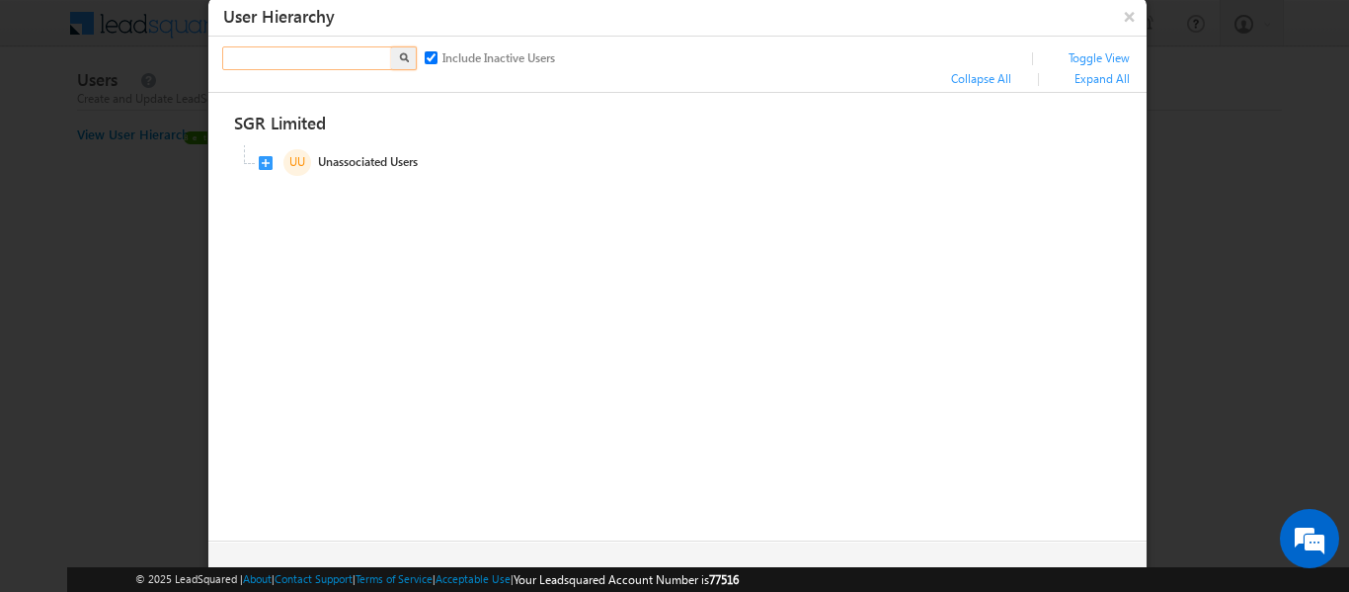
click at [298, 57] on input "text" at bounding box center [308, 58] width 172 height 24
click at [321, 71] on div "X" at bounding box center [321, 60] width 198 height 29
click at [319, 60] on input "text" at bounding box center [308, 58] width 172 height 24
type input "[PERSON_NAME]"
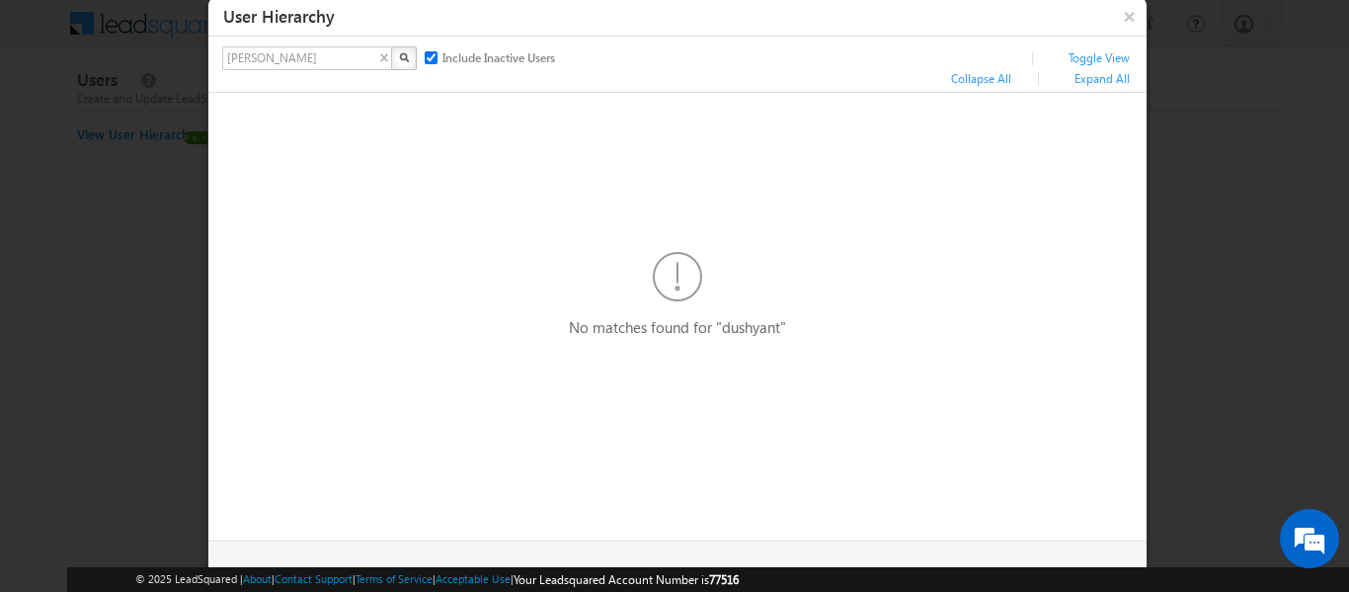
click at [402, 58] on img "button" at bounding box center [404, 57] width 10 height 10
click at [430, 58] on input "Include Inactive Users" at bounding box center [431, 57] width 13 height 13
checkbox input "false"
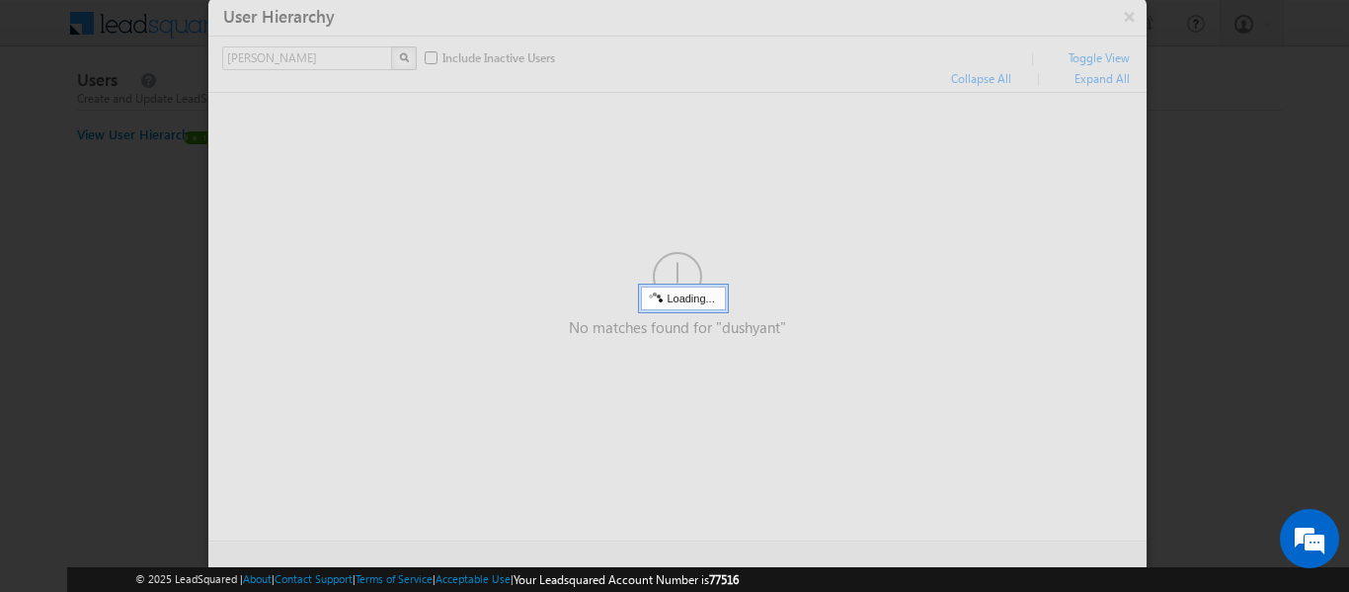
click at [405, 58] on img "button" at bounding box center [404, 57] width 10 height 10
click at [387, 59] on div "X" at bounding box center [321, 60] width 198 height 29
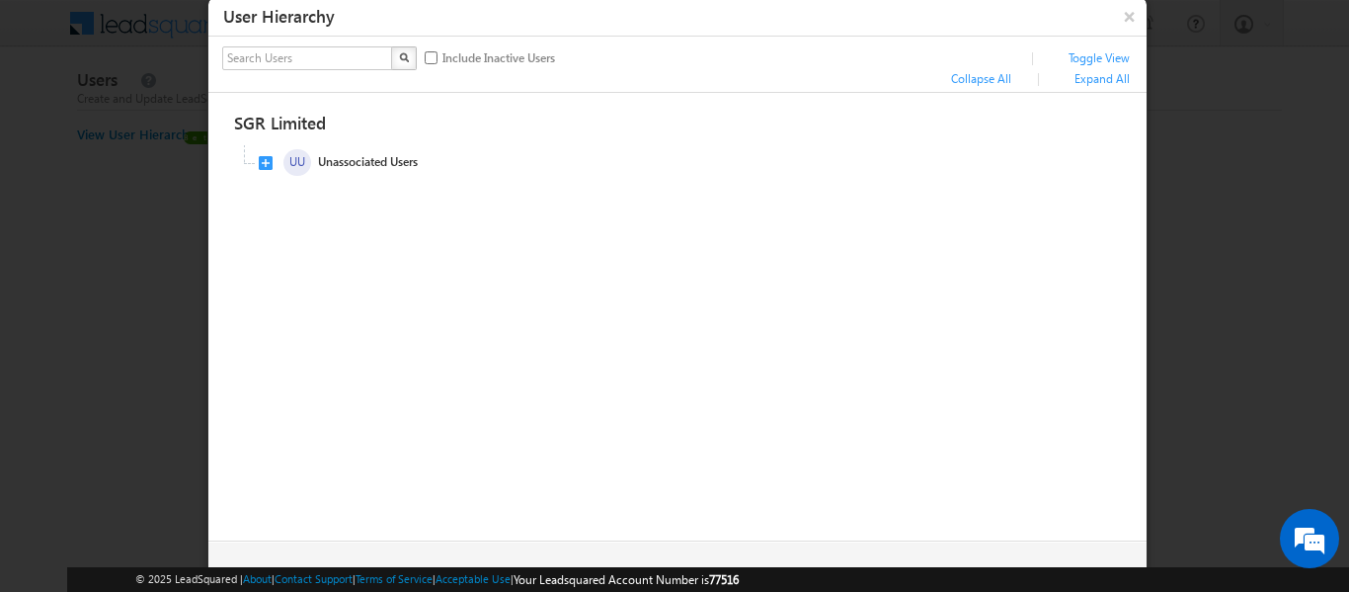
click at [1148, 18] on div "× User Hierarchy X Include Inactive Users | Toggle View Collapse All | Expand A…" at bounding box center [677, 293] width 940 height 595
click at [1127, 18] on button "×" at bounding box center [1130, 16] width 32 height 35
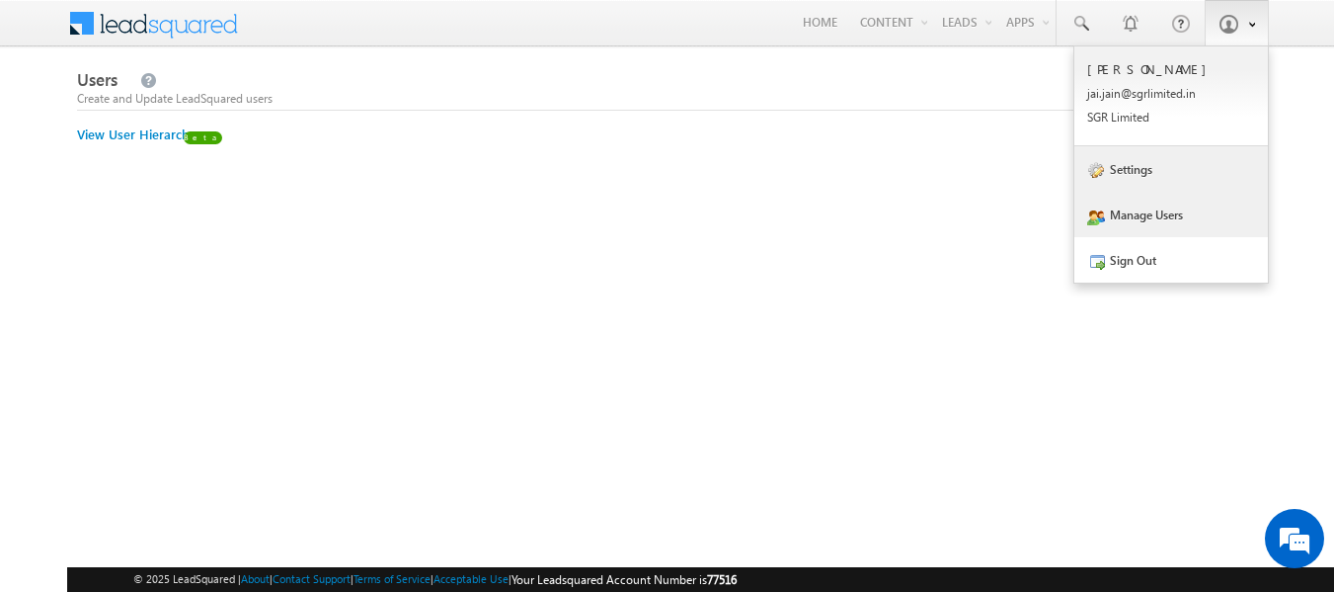
click at [1148, 160] on link "Settings" at bounding box center [1172, 168] width 194 height 45
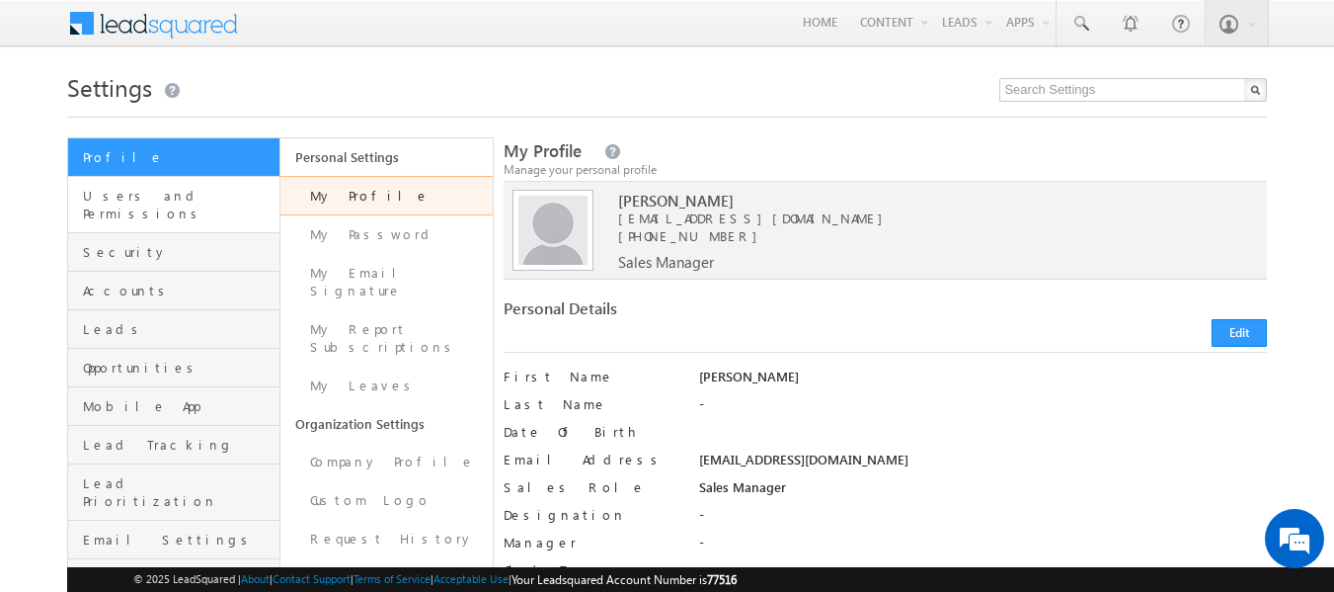
click at [125, 207] on link "Users and Permissions" at bounding box center [173, 205] width 211 height 56
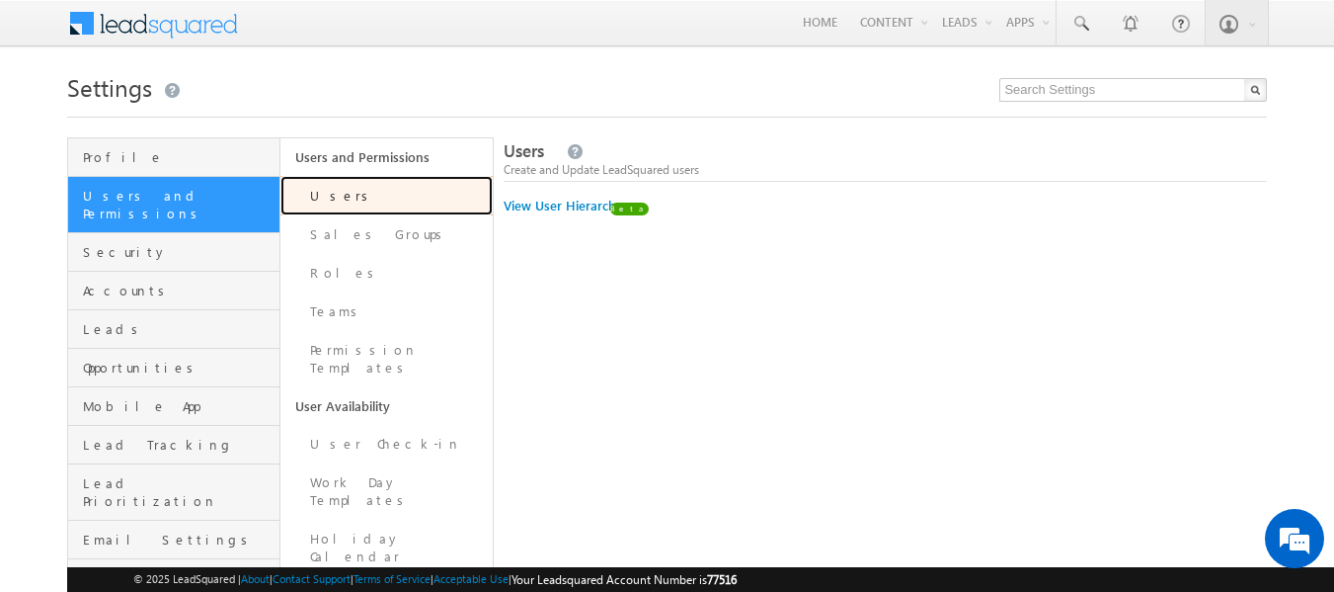
click at [332, 201] on link "Users" at bounding box center [386, 196] width 212 height 40
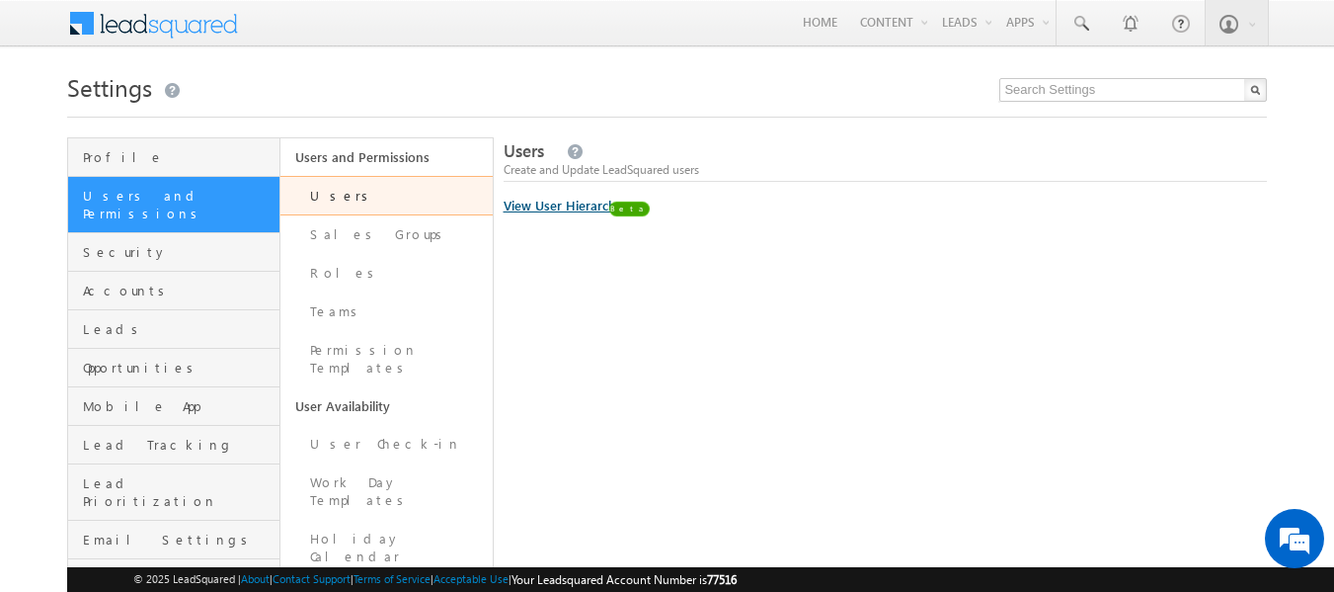
click at [561, 206] on link "View User Hierarchy" at bounding box center [564, 205] width 120 height 17
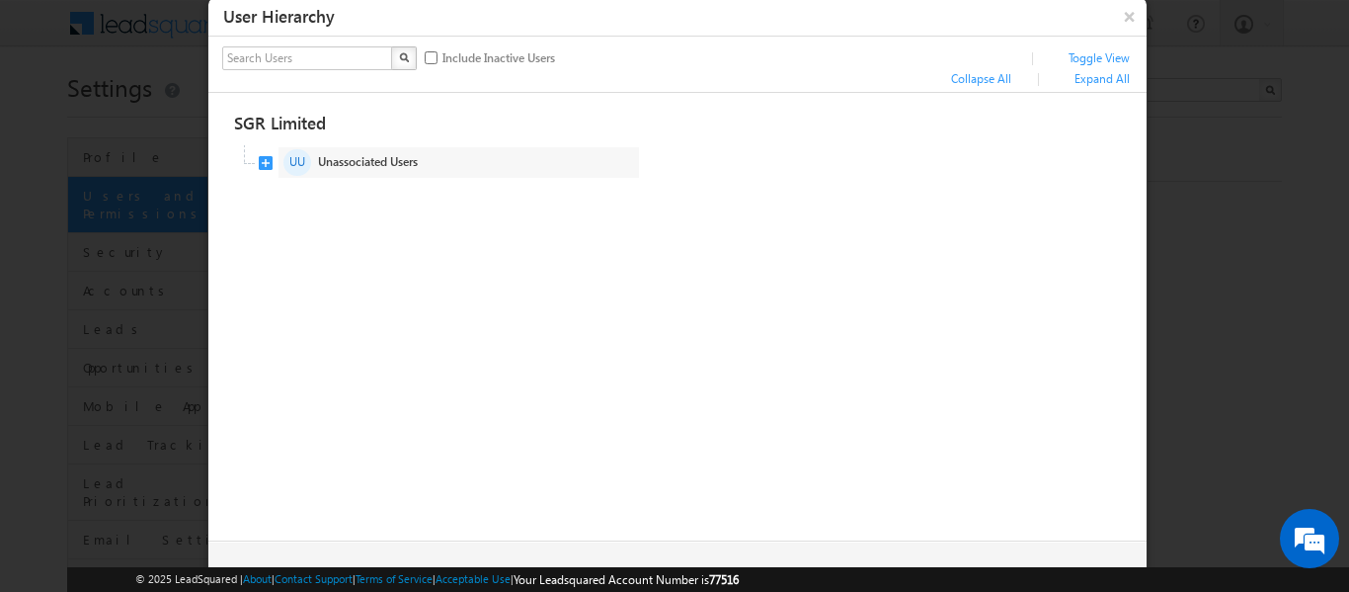
click at [263, 149] on span "UU Unassociated Users" at bounding box center [449, 163] width 380 height 37
click at [1136, 8] on button "×" at bounding box center [1130, 16] width 32 height 35
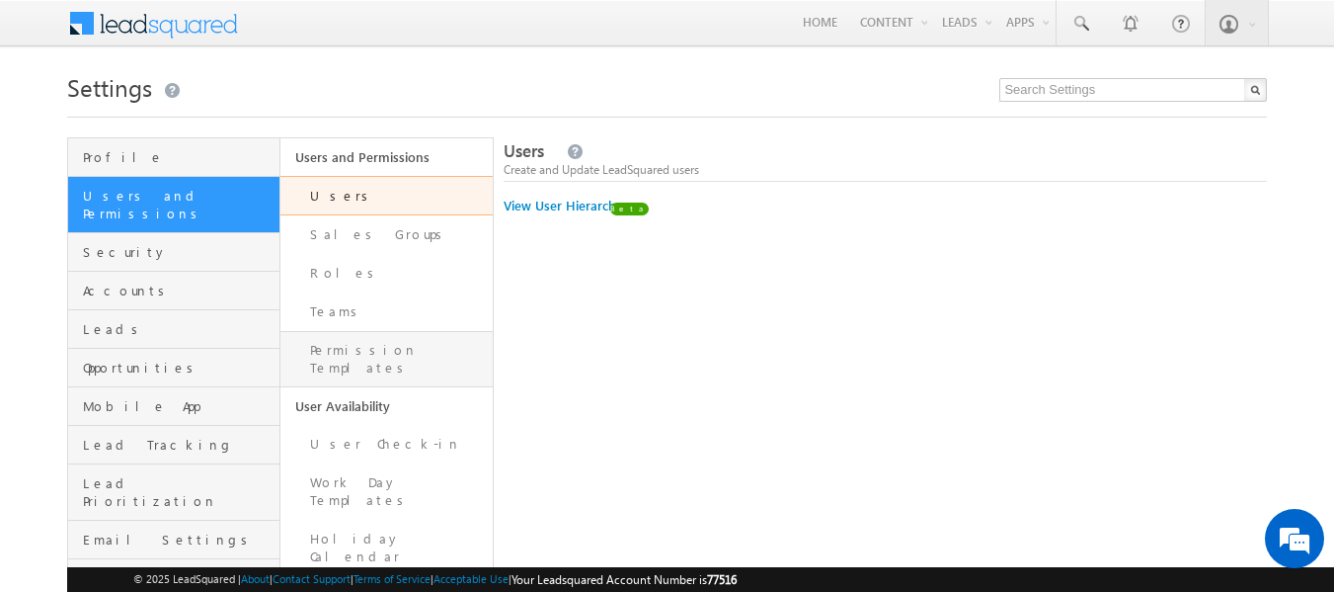
click at [407, 352] on link "Permission Templates" at bounding box center [386, 359] width 212 height 56
